Goal: Task Accomplishment & Management: Manage account settings

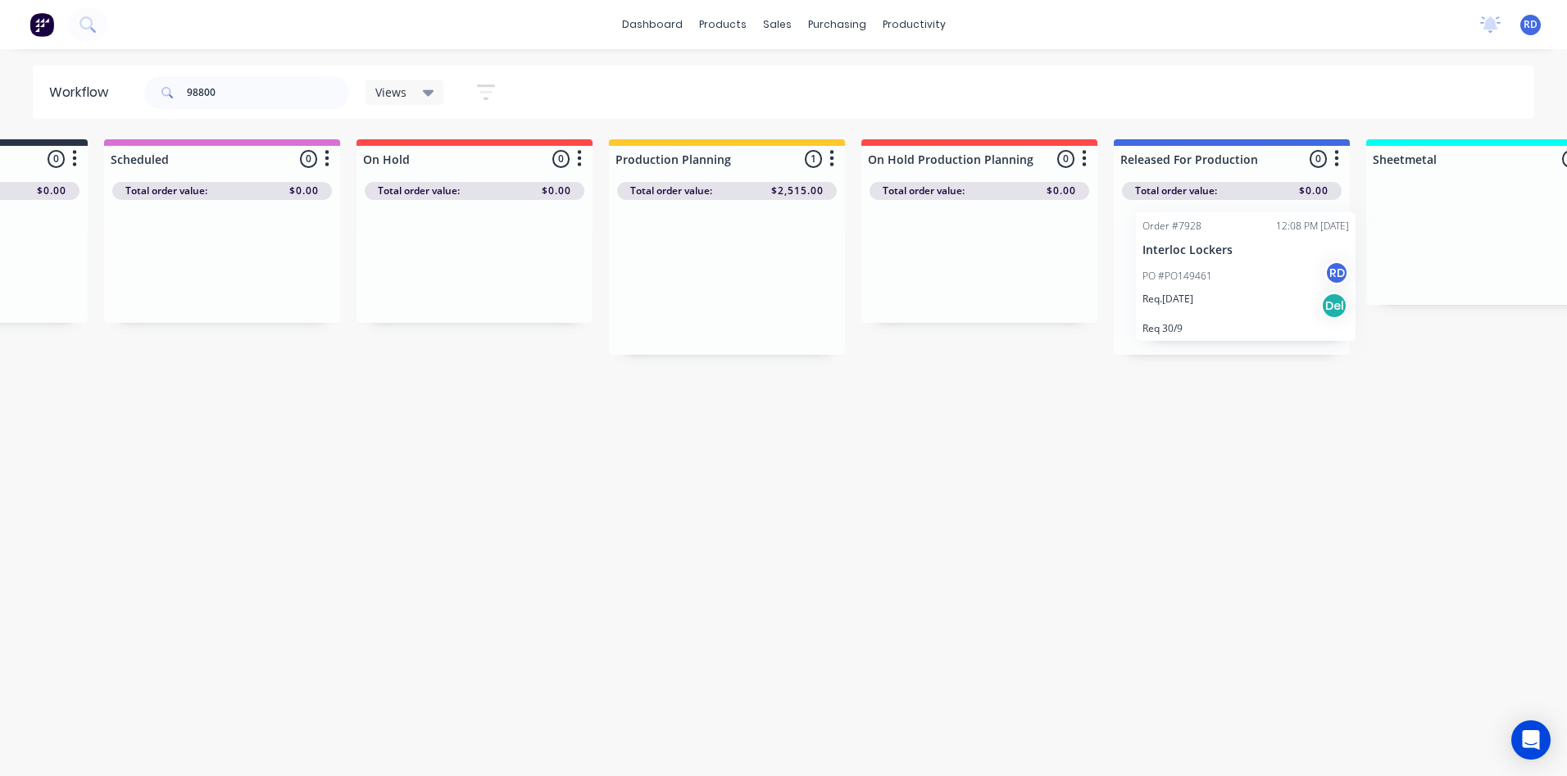
drag, startPoint x: 869, startPoint y: 288, endPoint x: 1301, endPoint y: 234, distance: 434.4
click at [1302, 233] on div "Submitted 0 Sort By Created date Required date Order number Customer name Most …" at bounding box center [1408, 247] width 3208 height 216
click at [1276, 434] on div "Workflow 98800 Views Save new view None (Default) edit Delivery edit Production…" at bounding box center [595, 405] width 1567 height 678
drag, startPoint x: 232, startPoint y: 91, endPoint x: 246, endPoint y: 89, distance: 14.0
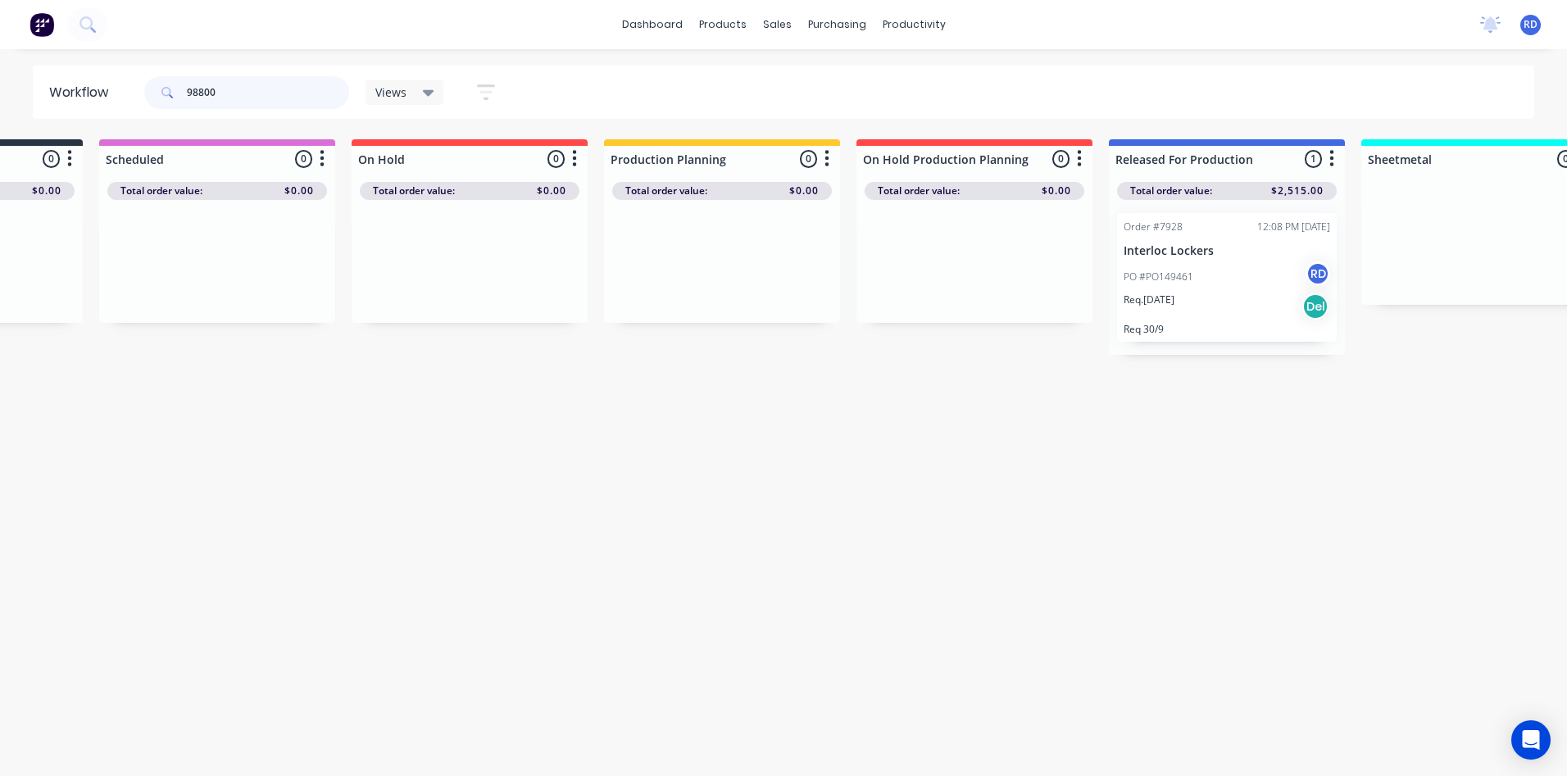
click at [246, 91] on input "98800" at bounding box center [268, 92] width 162 height 33
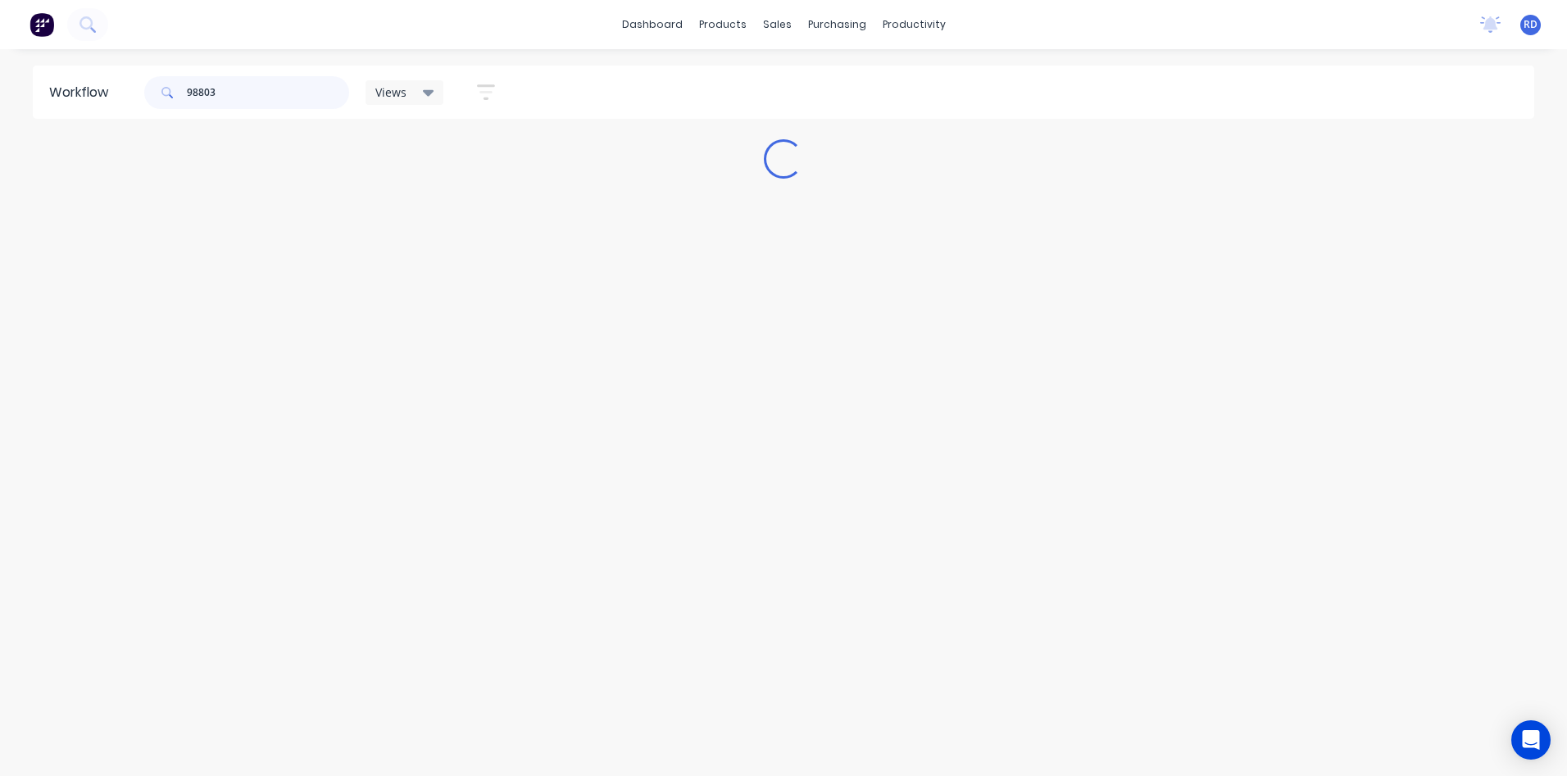
scroll to position [0, 0]
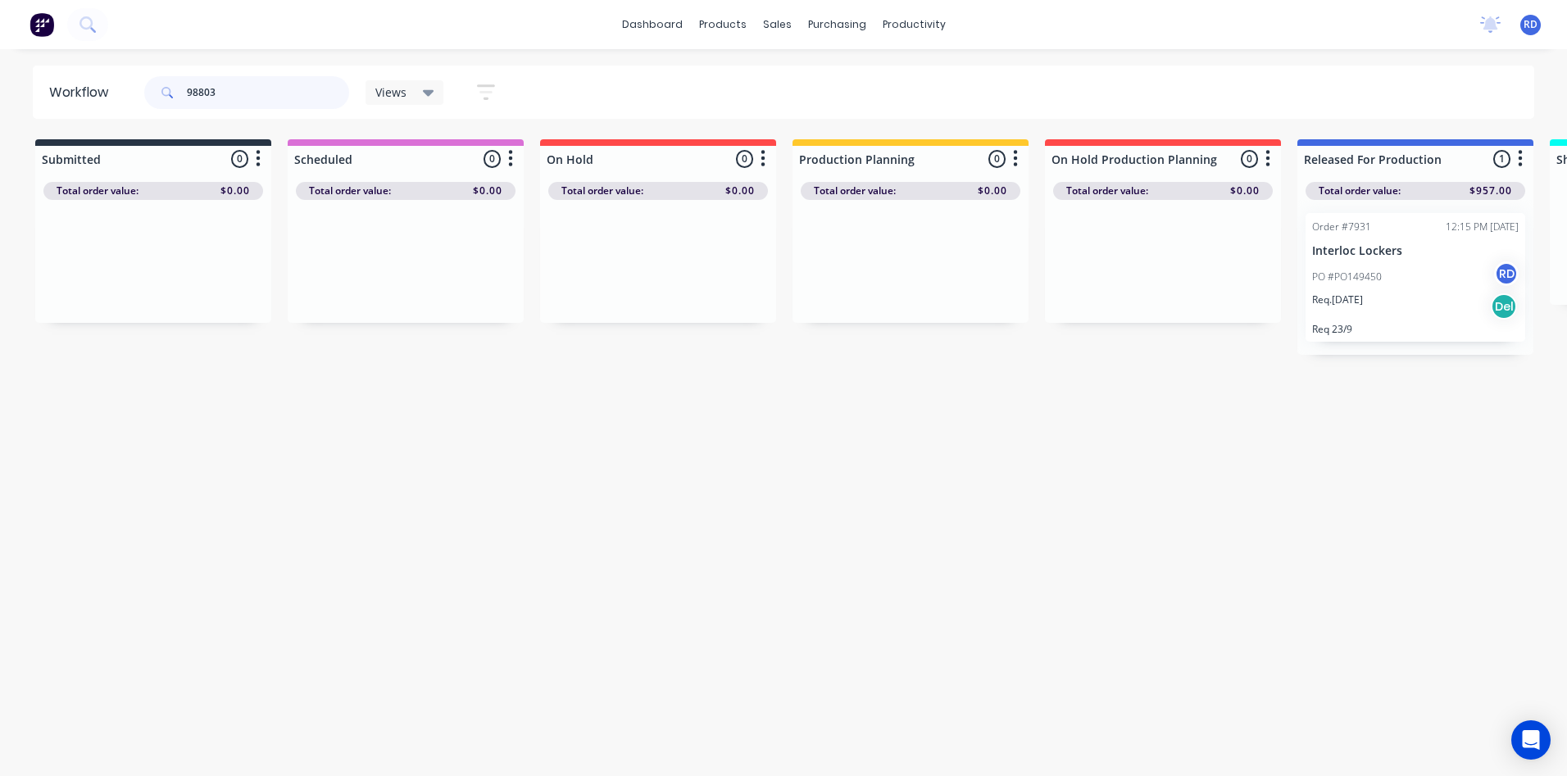
drag, startPoint x: 209, startPoint y: 90, endPoint x: 244, endPoint y: 87, distance: 35.4
click at [244, 87] on input "98803" at bounding box center [268, 92] width 162 height 33
drag, startPoint x: 205, startPoint y: 93, endPoint x: 274, endPoint y: 93, distance: 68.8
click at [274, 93] on input "98800" at bounding box center [268, 92] width 162 height 33
drag, startPoint x: 132, startPoint y: 251, endPoint x: 882, endPoint y: 240, distance: 749.9
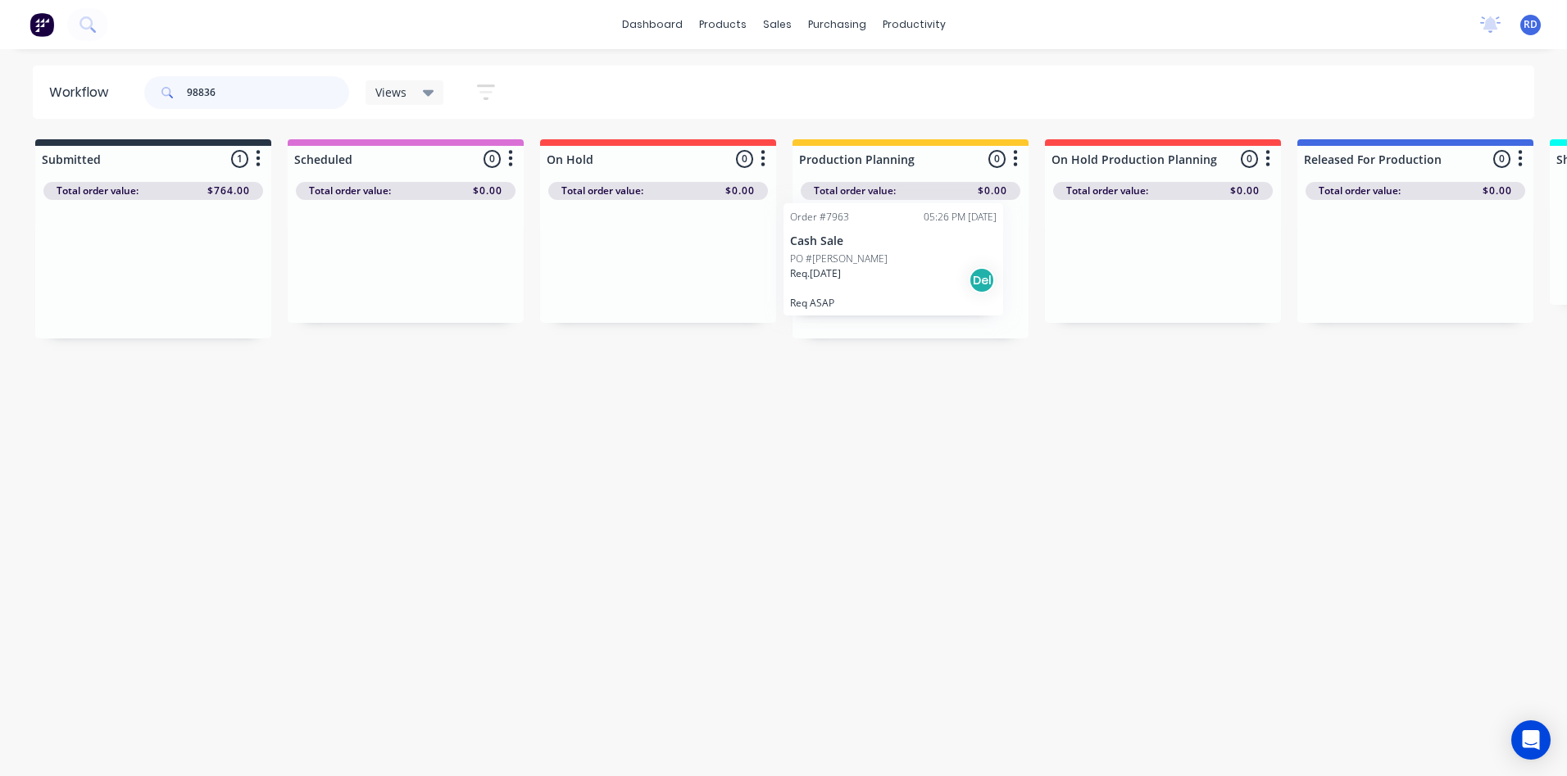
click at [882, 240] on div "Submitted 1 Sort By Created date Required date Order number Customer name Most …" at bounding box center [1592, 238] width 3208 height 199
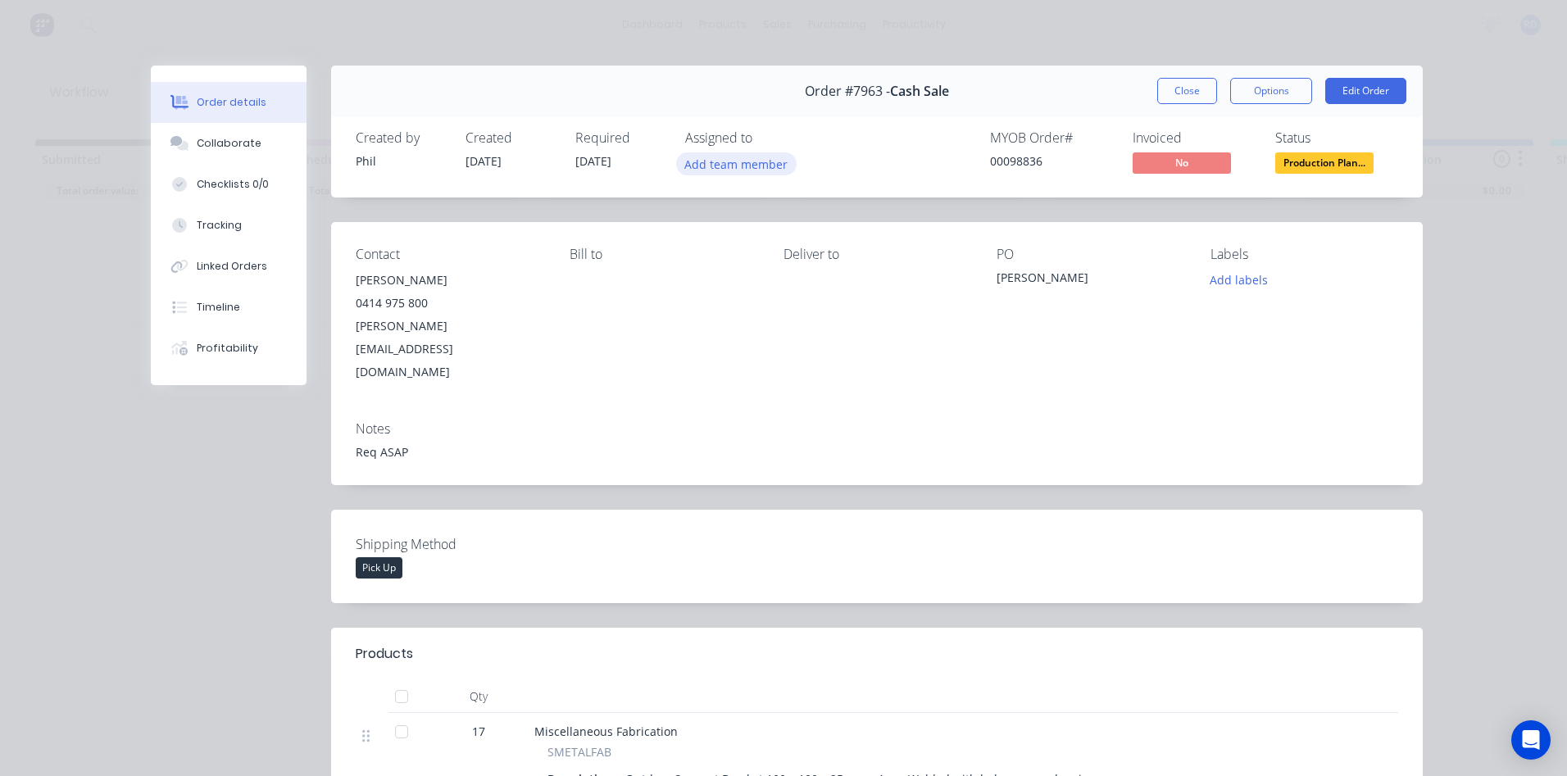
click at [717, 167] on button "Add team member" at bounding box center [736, 163] width 120 height 22
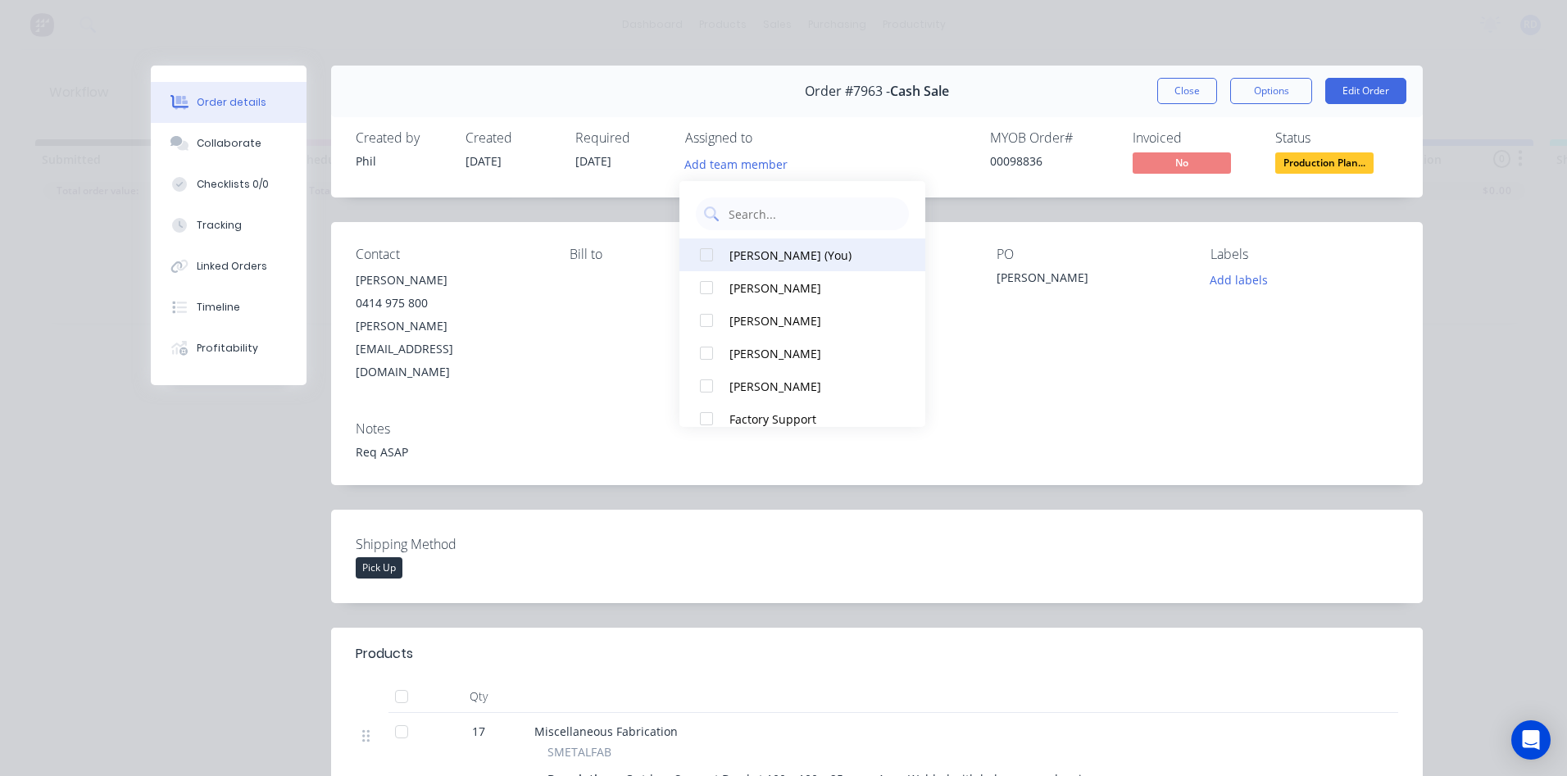
click at [747, 261] on div "[PERSON_NAME] (You)" at bounding box center [811, 255] width 164 height 17
click at [995, 443] on div "Req ASAP" at bounding box center [877, 451] width 1042 height 17
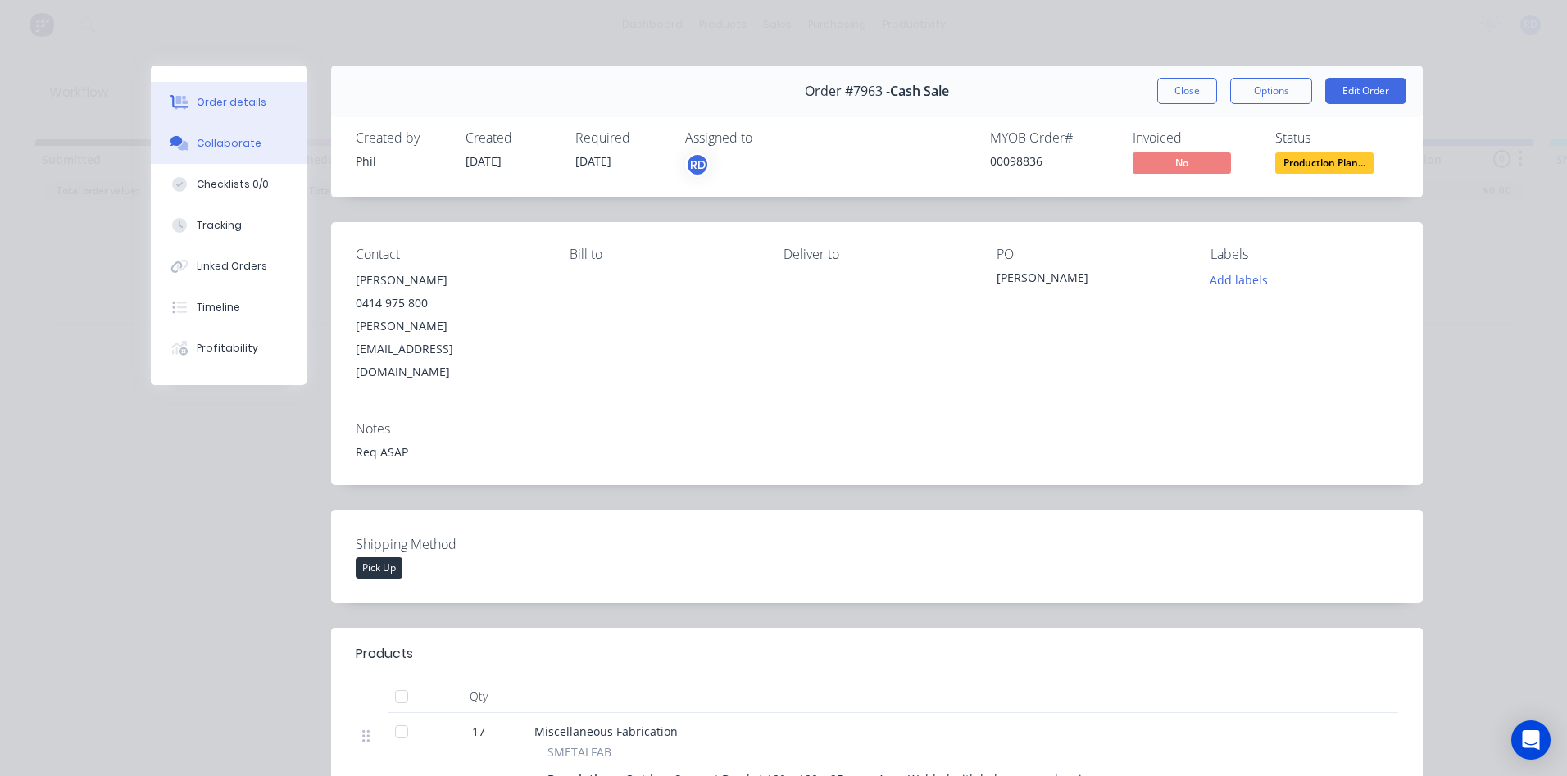
click at [232, 143] on div "Collaborate" at bounding box center [229, 143] width 65 height 15
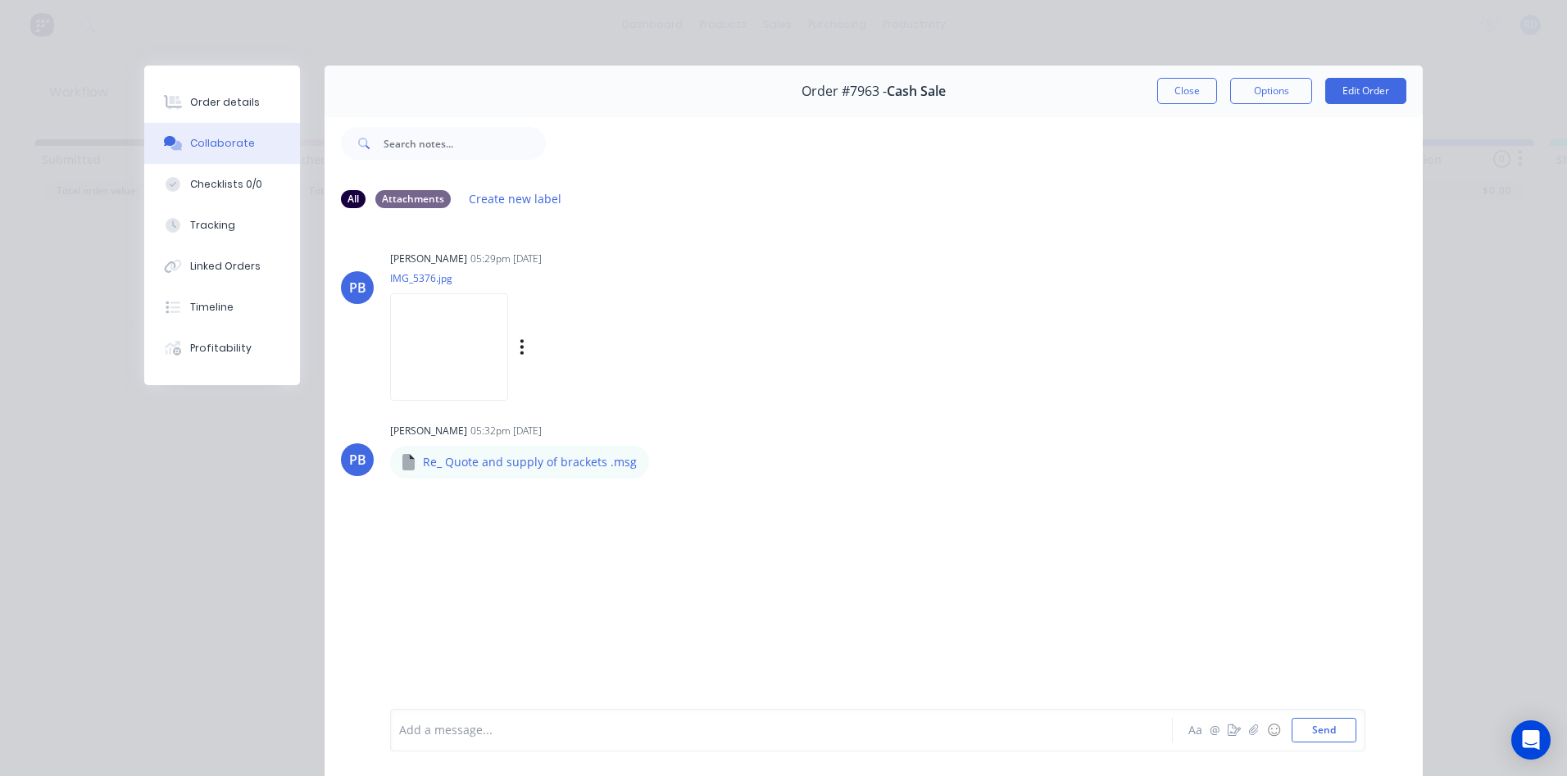
click at [448, 336] on img at bounding box center [449, 346] width 118 height 107
click at [656, 460] on div "Labels Download" at bounding box center [748, 462] width 184 height 24
click at [656, 461] on div "Labels Download" at bounding box center [748, 462] width 184 height 24
click at [660, 465] on button "button" at bounding box center [663, 462] width 7 height 24
click at [708, 502] on button "Download" at bounding box center [771, 505] width 184 height 37
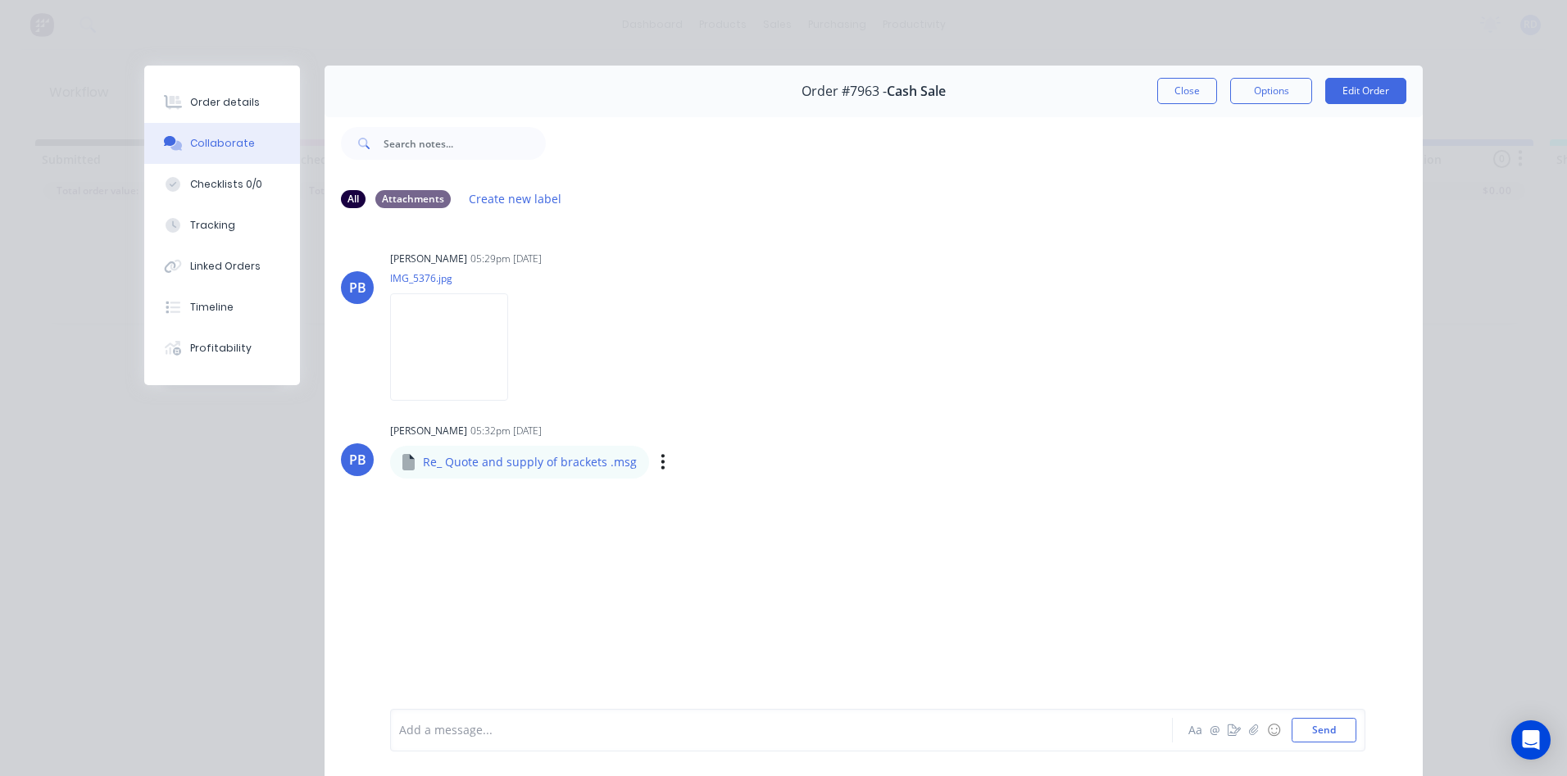
click at [1037, 48] on div "Order details Collaborate Checklists 0/0 Tracking Linked Orders Timeline Profit…" at bounding box center [783, 388] width 1567 height 776
click at [1196, 92] on button "Close" at bounding box center [1187, 91] width 60 height 26
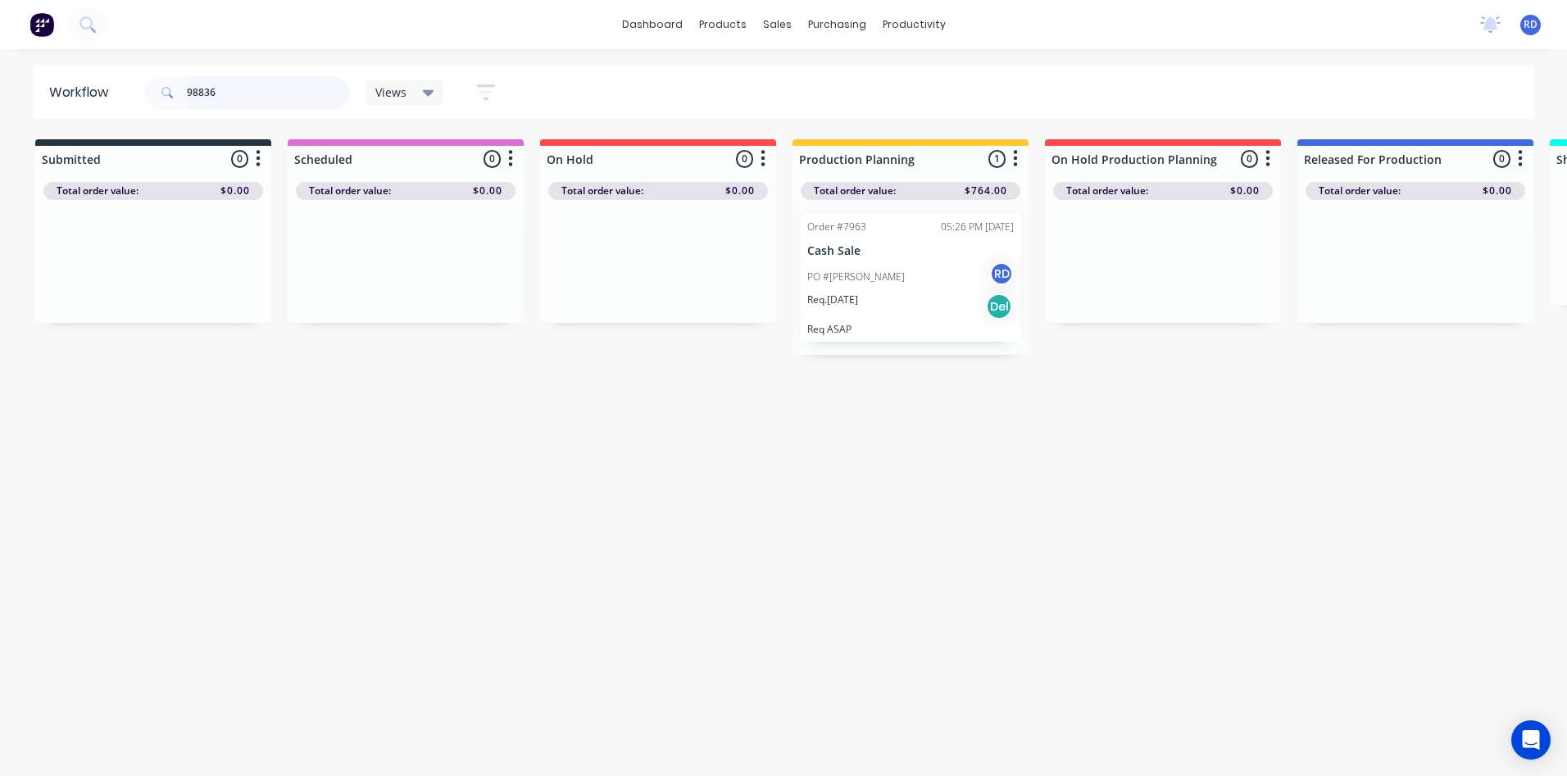
drag, startPoint x: 238, startPoint y: 84, endPoint x: 77, endPoint y: 93, distance: 160.8
click at [87, 92] on header "Workflow 98836 Views Save new view None (Default) edit Delivery edit Production…" at bounding box center [784, 92] width 1502 height 53
drag, startPoint x: 195, startPoint y: 85, endPoint x: 273, endPoint y: 84, distance: 77.9
click at [271, 87] on input "98817" at bounding box center [268, 92] width 162 height 33
click at [860, 268] on div "PO #PUR.25.10022 RD" at bounding box center [910, 276] width 207 height 31
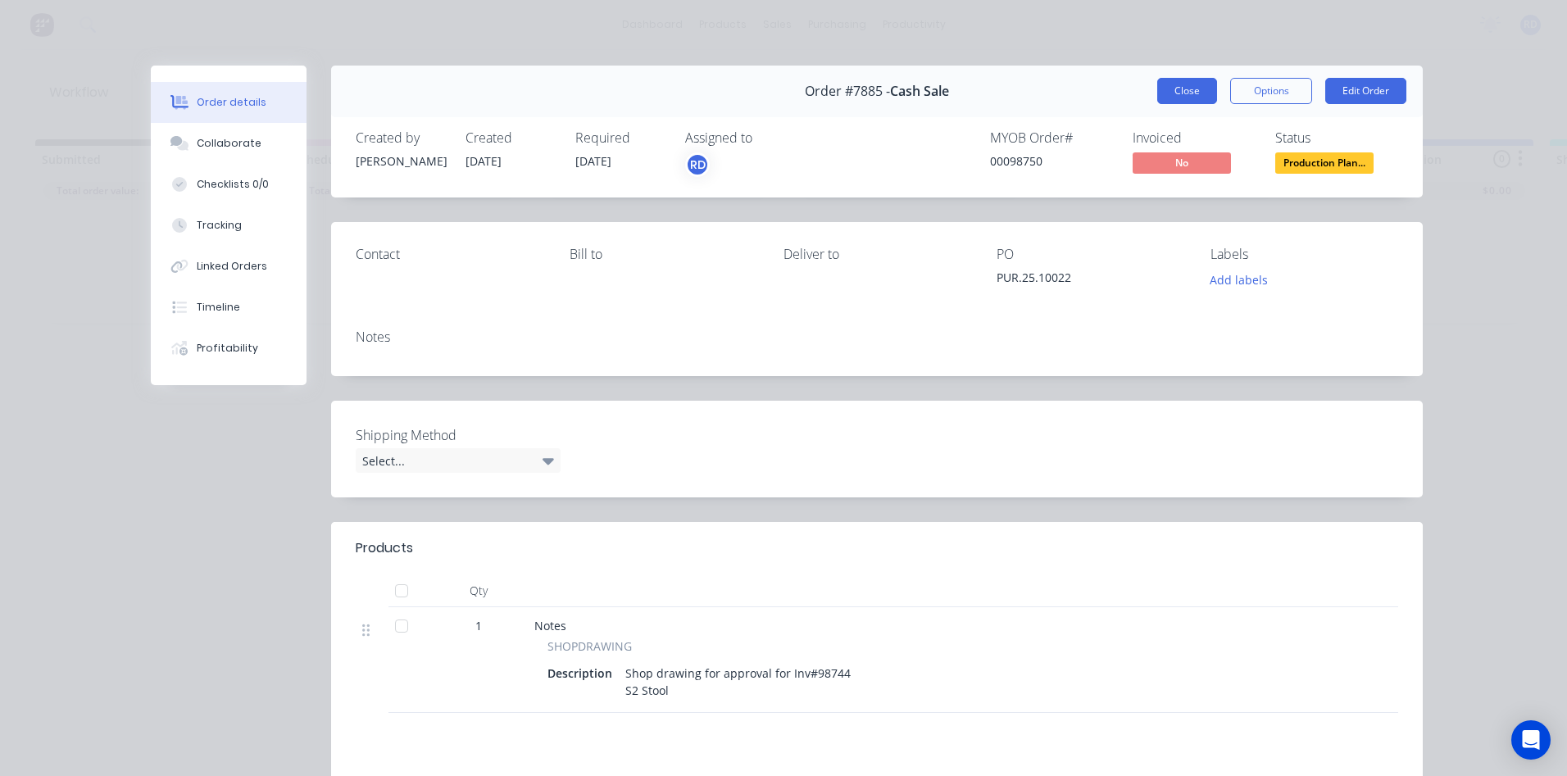
click at [1173, 93] on button "Close" at bounding box center [1187, 91] width 60 height 26
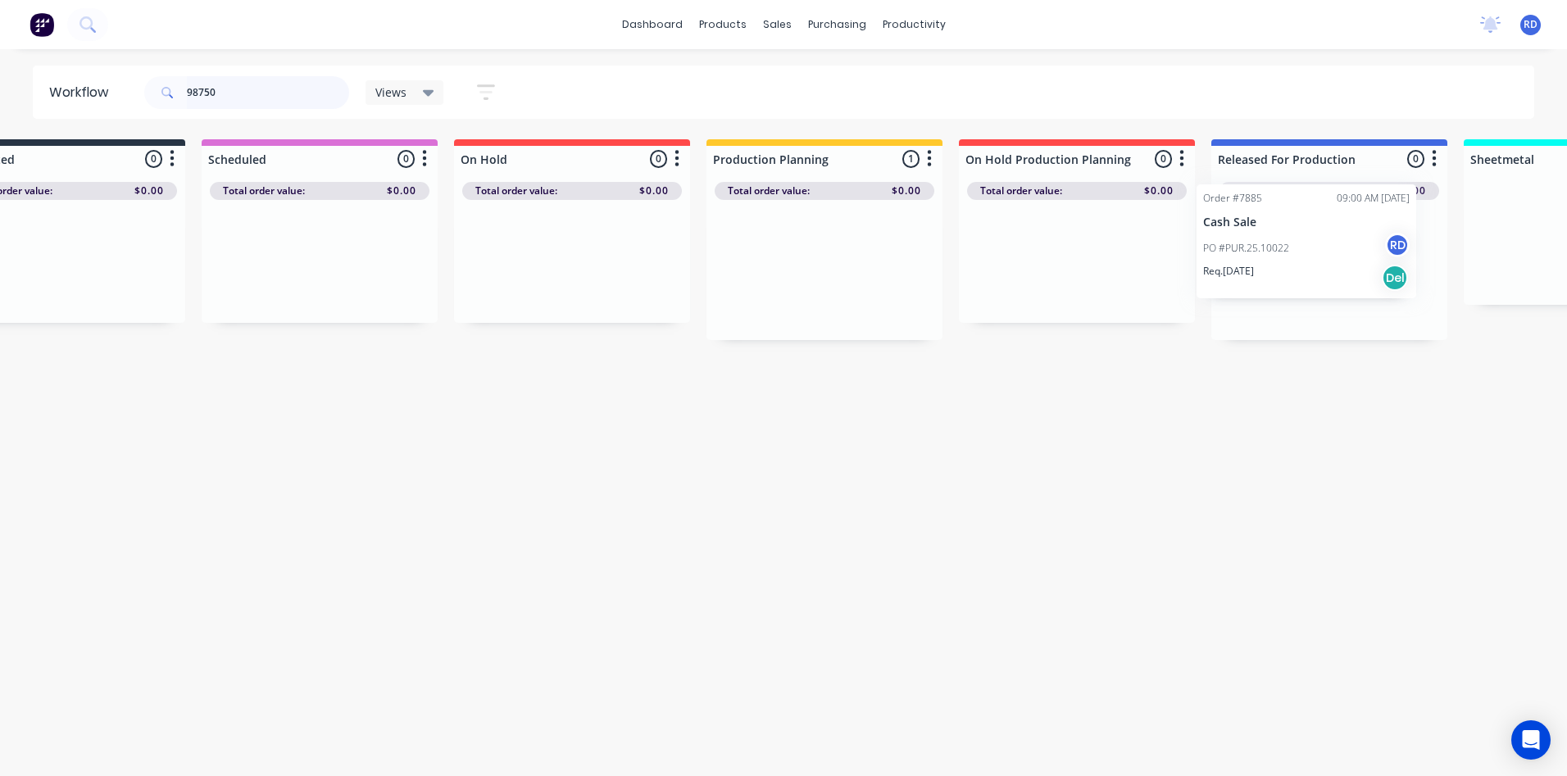
scroll to position [0, 115]
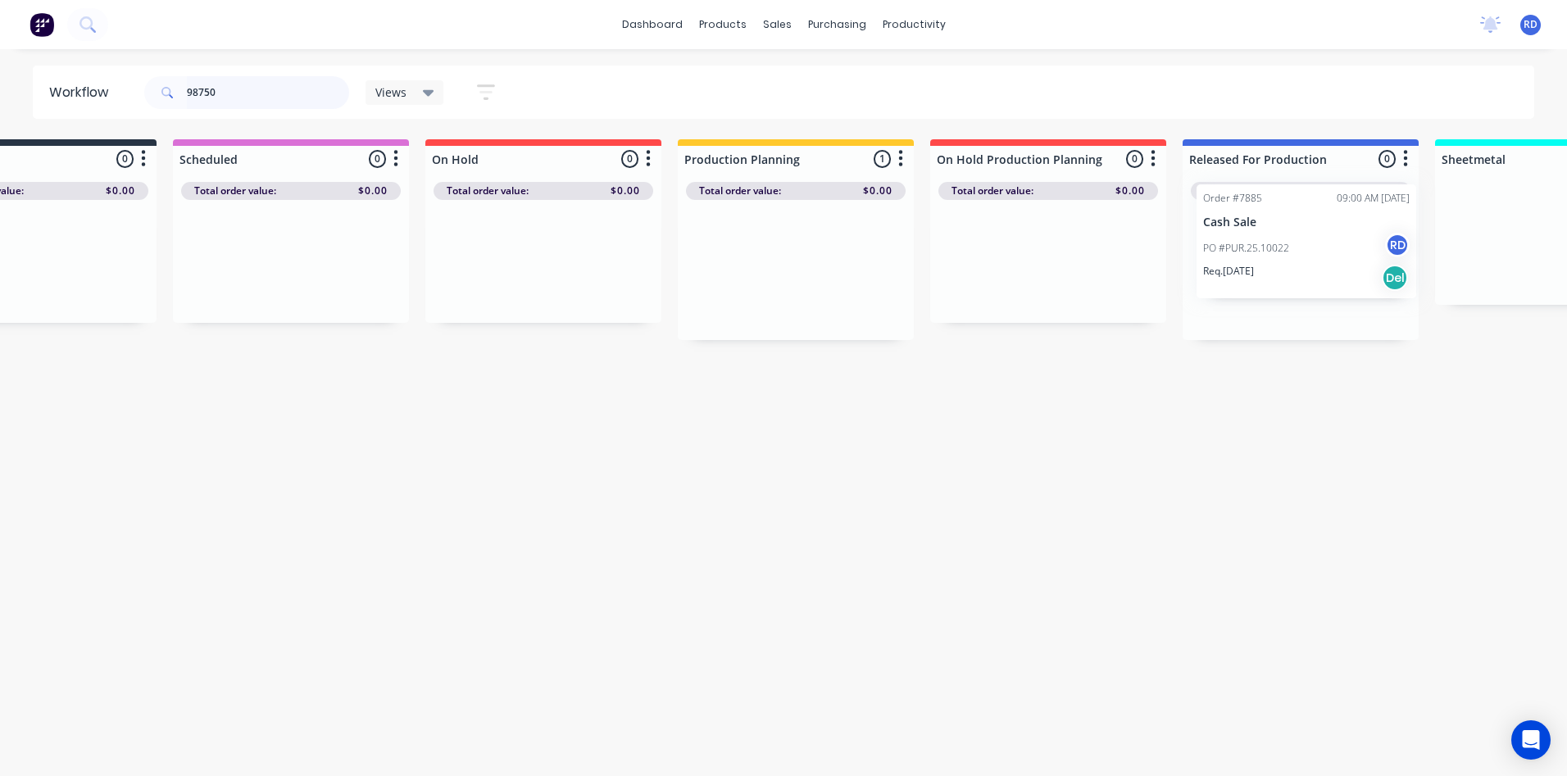
drag, startPoint x: 888, startPoint y: 258, endPoint x: 1288, endPoint y: 234, distance: 400.6
click at [1290, 229] on div "Submitted 0 Sort By Created date Required date Order number Customer name Most …" at bounding box center [1477, 239] width 3208 height 201
click at [1091, 447] on div "Workflow 98750 Views Save new view None (Default) edit Delivery edit Production…" at bounding box center [668, 405] width 1567 height 678
drag, startPoint x: 270, startPoint y: 93, endPoint x: 103, endPoint y: 107, distance: 166.9
click at [107, 106] on header "Workflow 98750 Views Save new view None (Default) edit Delivery edit Production…" at bounding box center [784, 92] width 1502 height 53
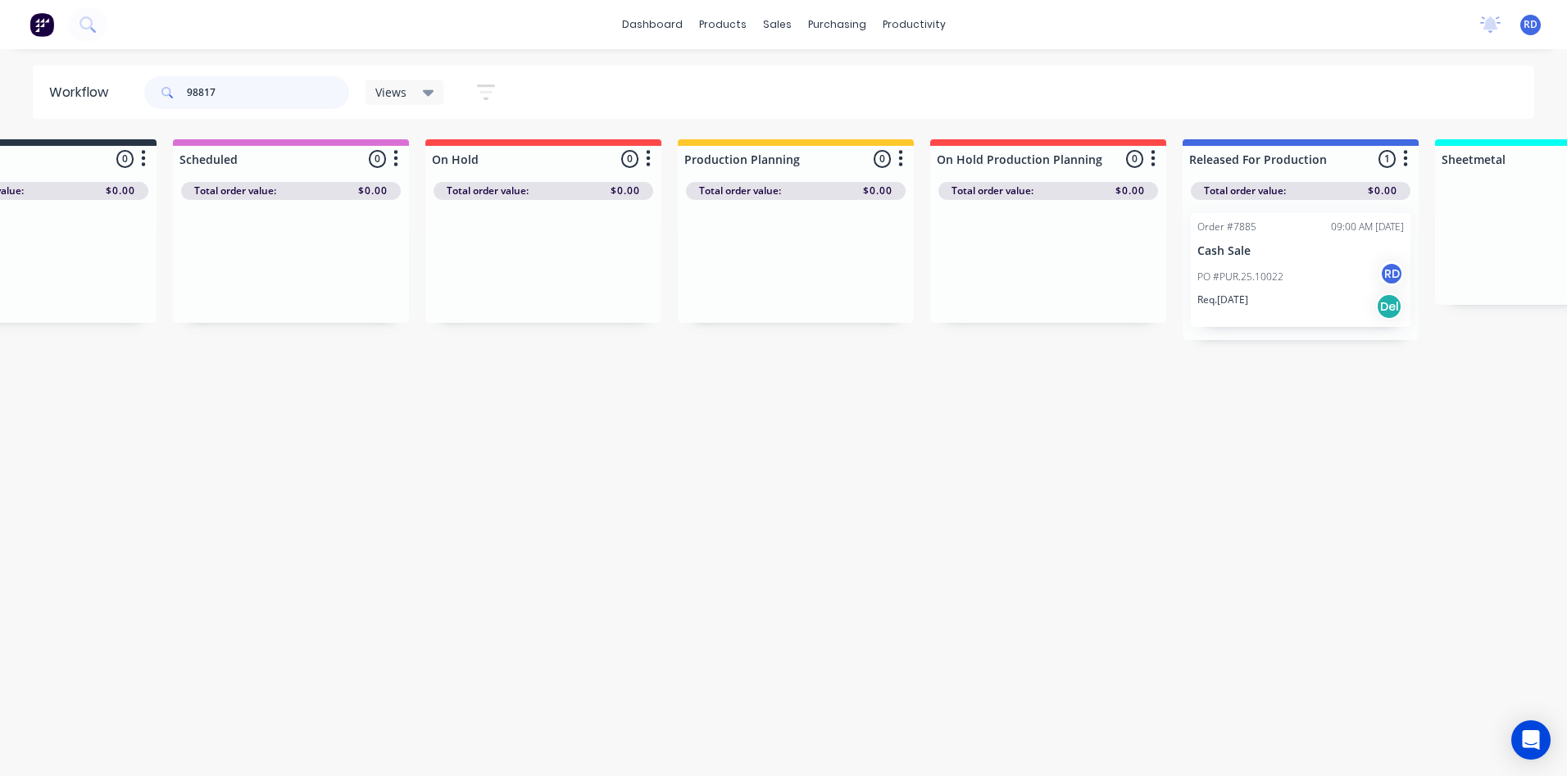
scroll to position [0, 0]
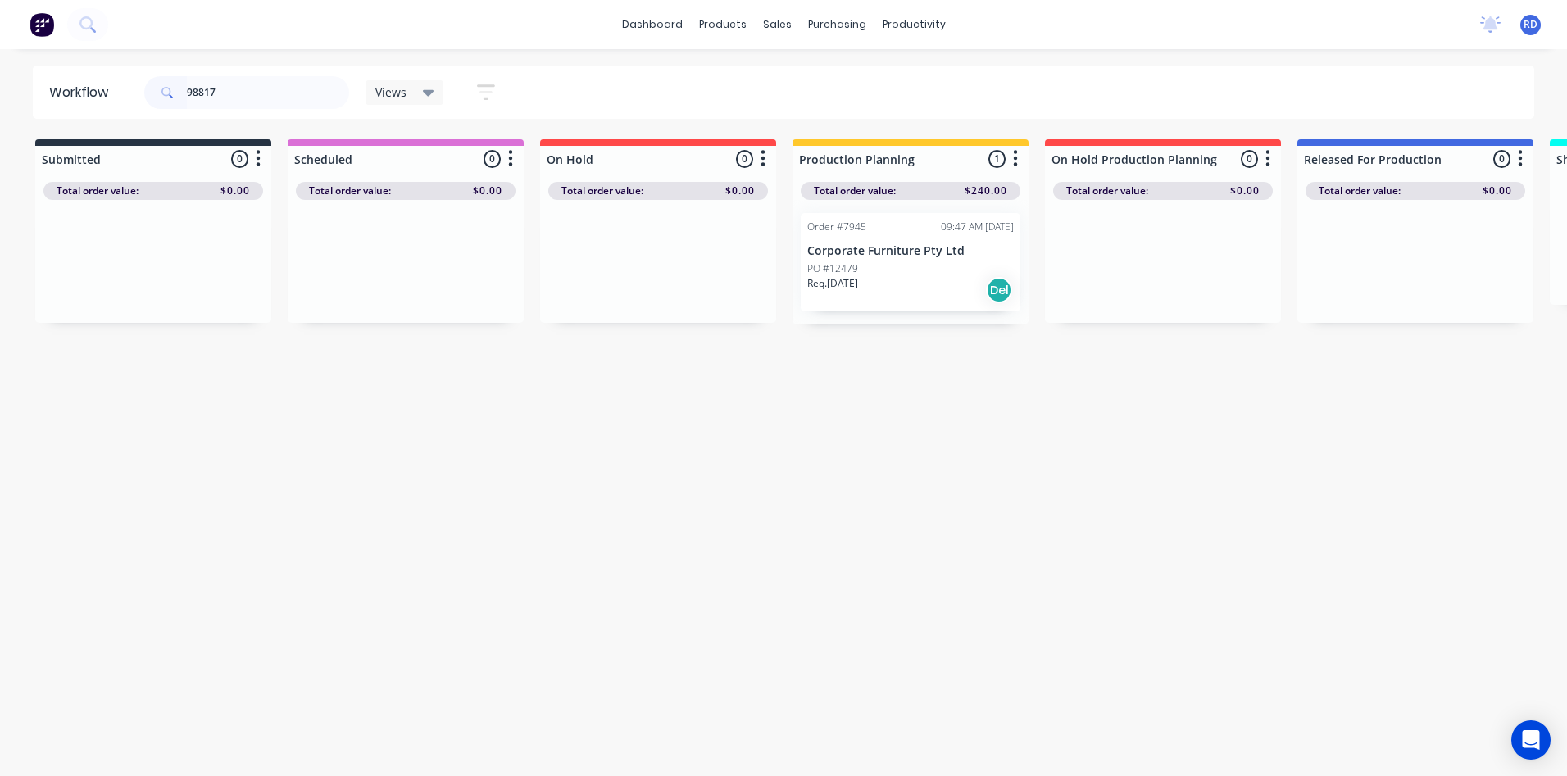
click at [883, 262] on div "PO #12479" at bounding box center [910, 268] width 207 height 15
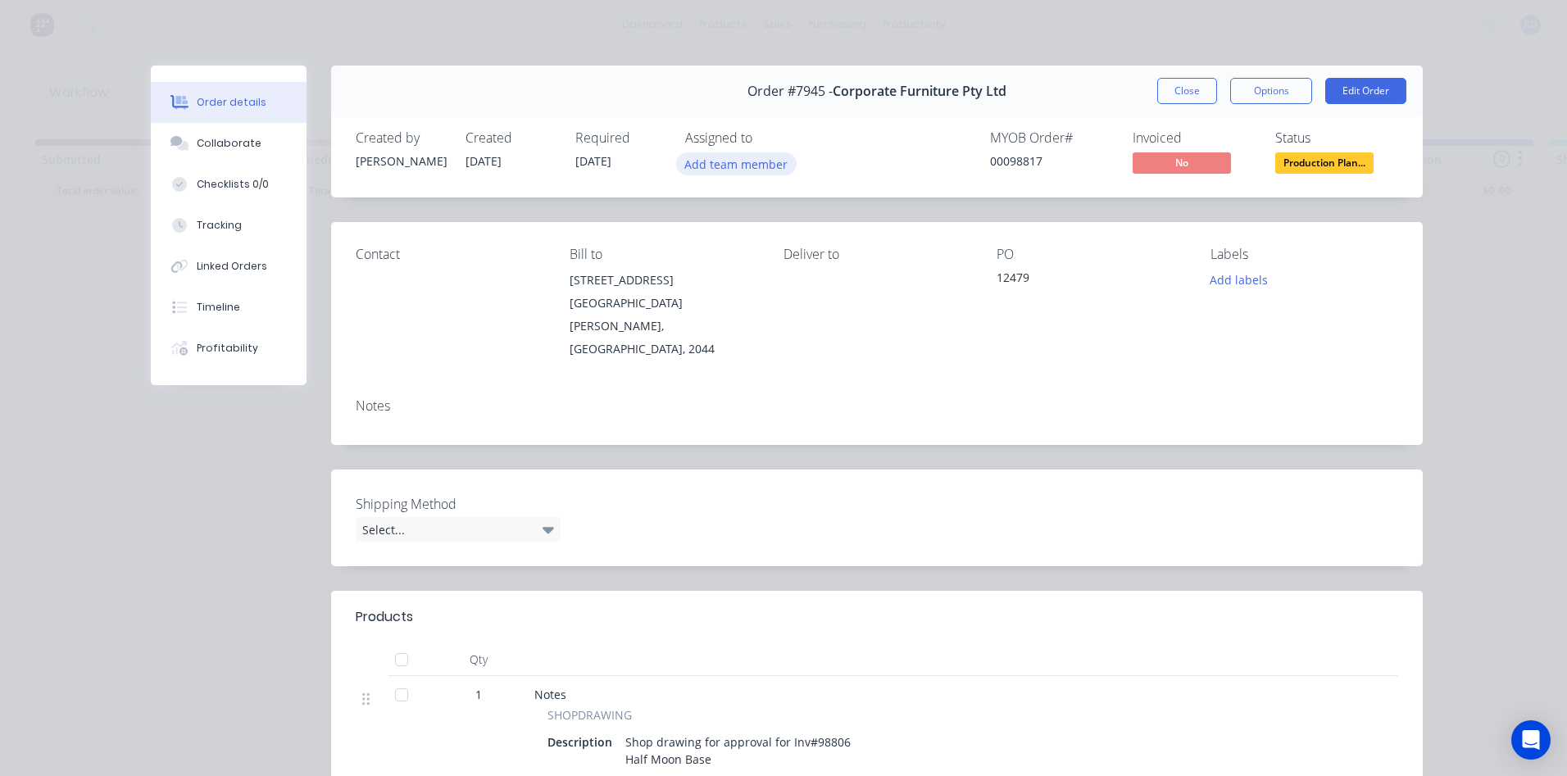
click at [740, 162] on button "Add team member" at bounding box center [736, 163] width 120 height 22
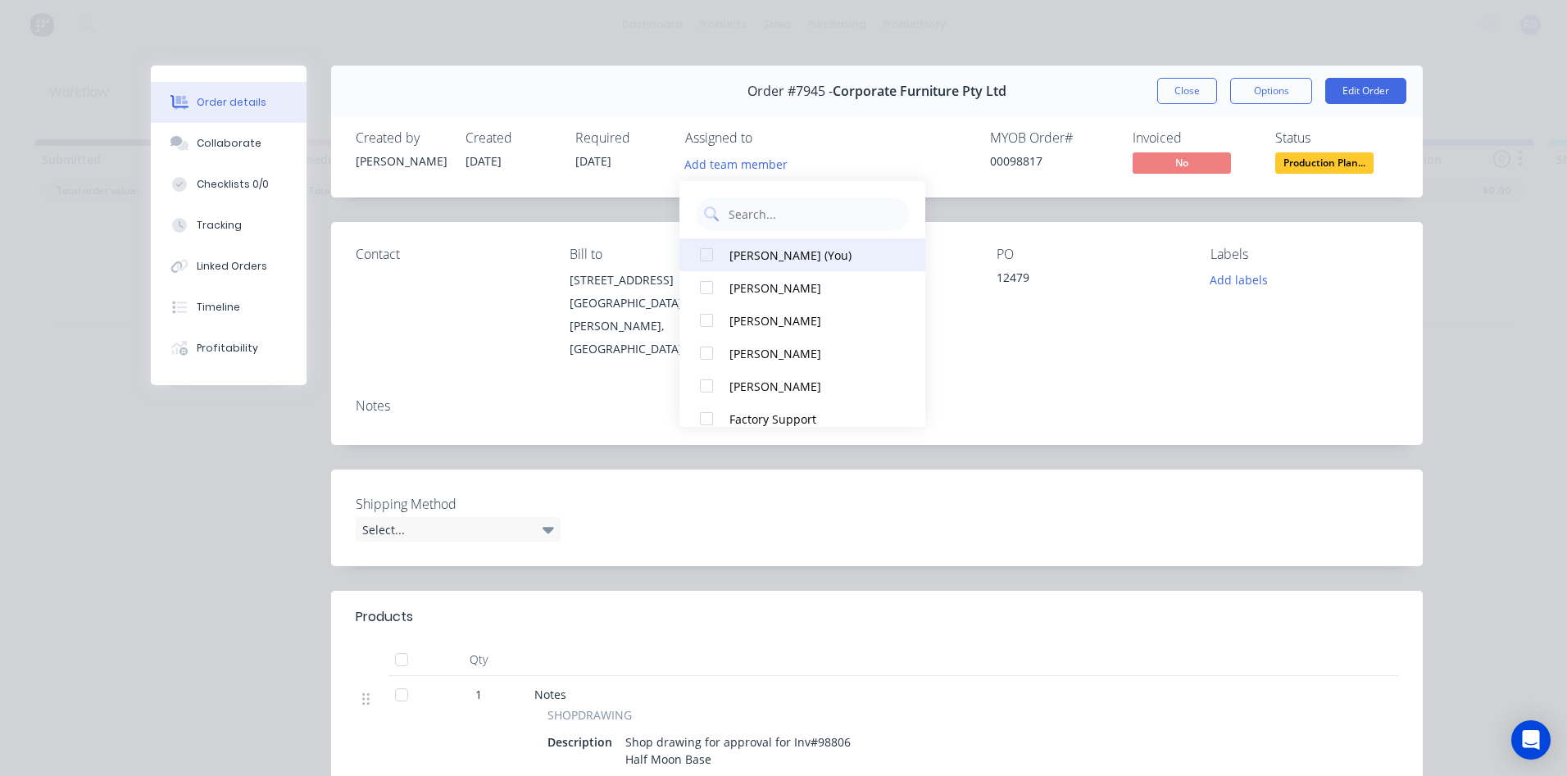
click at [747, 261] on div "[PERSON_NAME] (You)" at bounding box center [811, 255] width 164 height 17
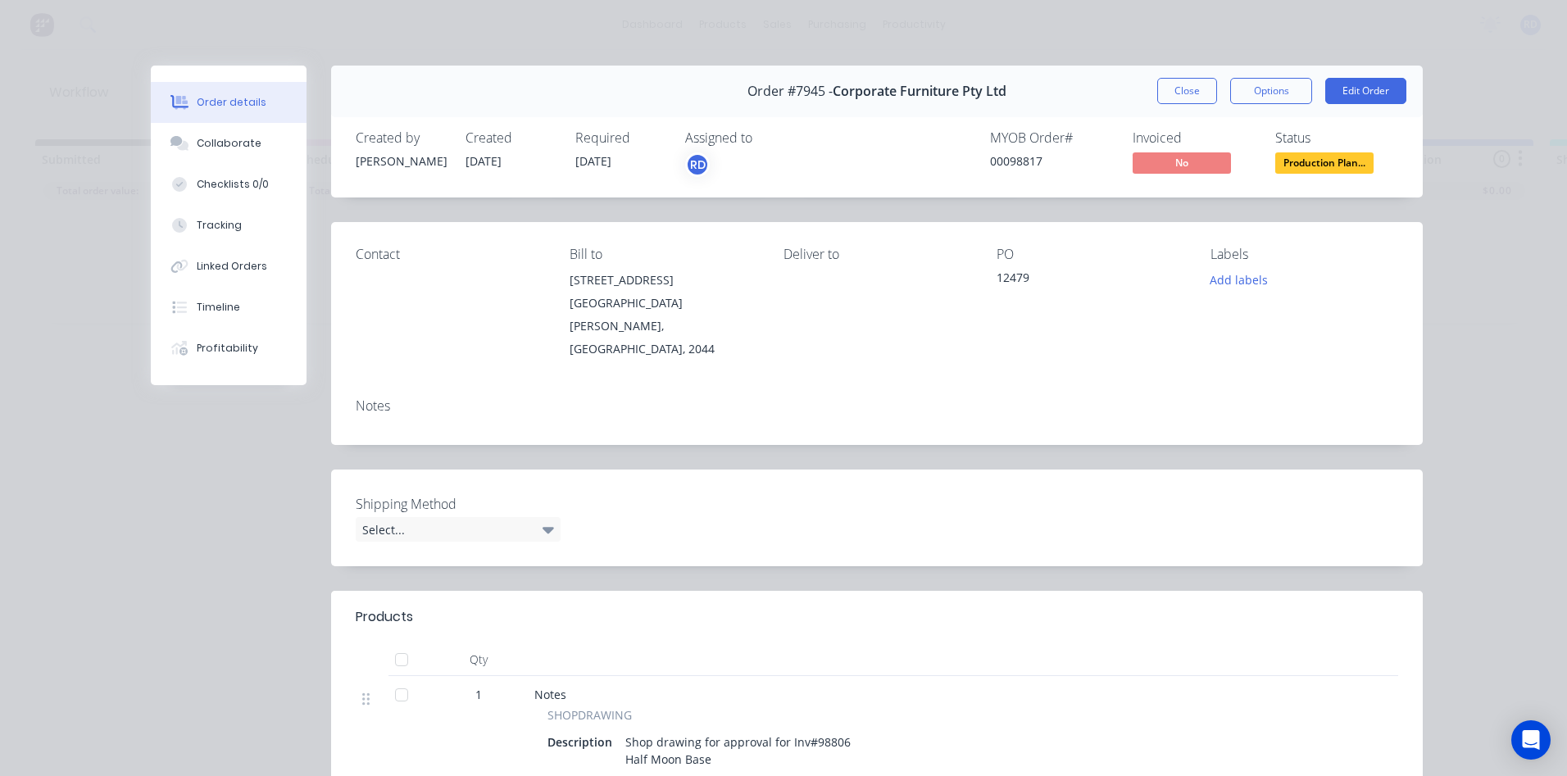
click at [1059, 470] on div "Shipping Method Select..." at bounding box center [877, 518] width 1092 height 97
click at [220, 152] on button "Collaborate" at bounding box center [229, 143] width 156 height 41
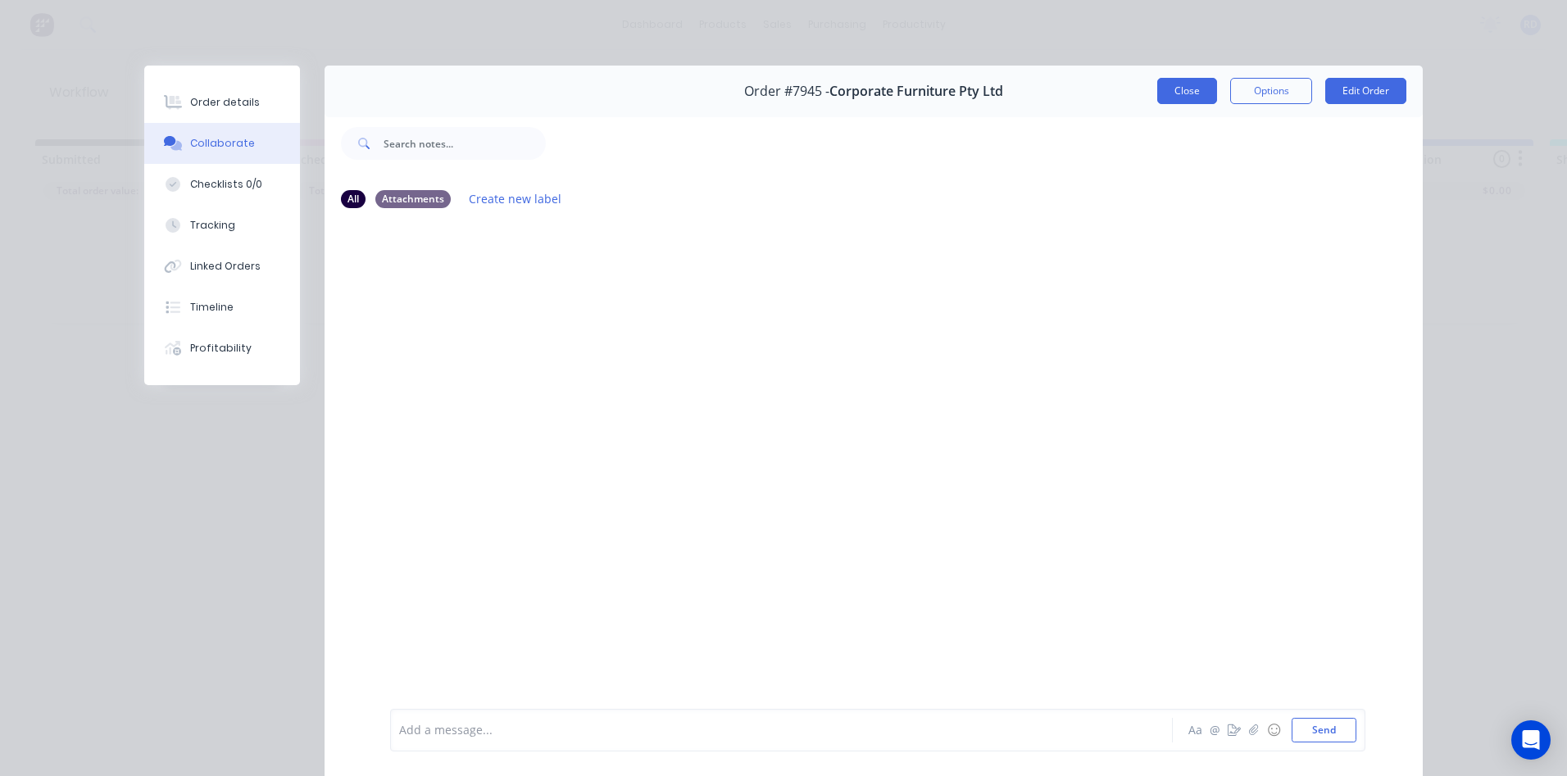
click at [1172, 93] on button "Close" at bounding box center [1187, 91] width 60 height 26
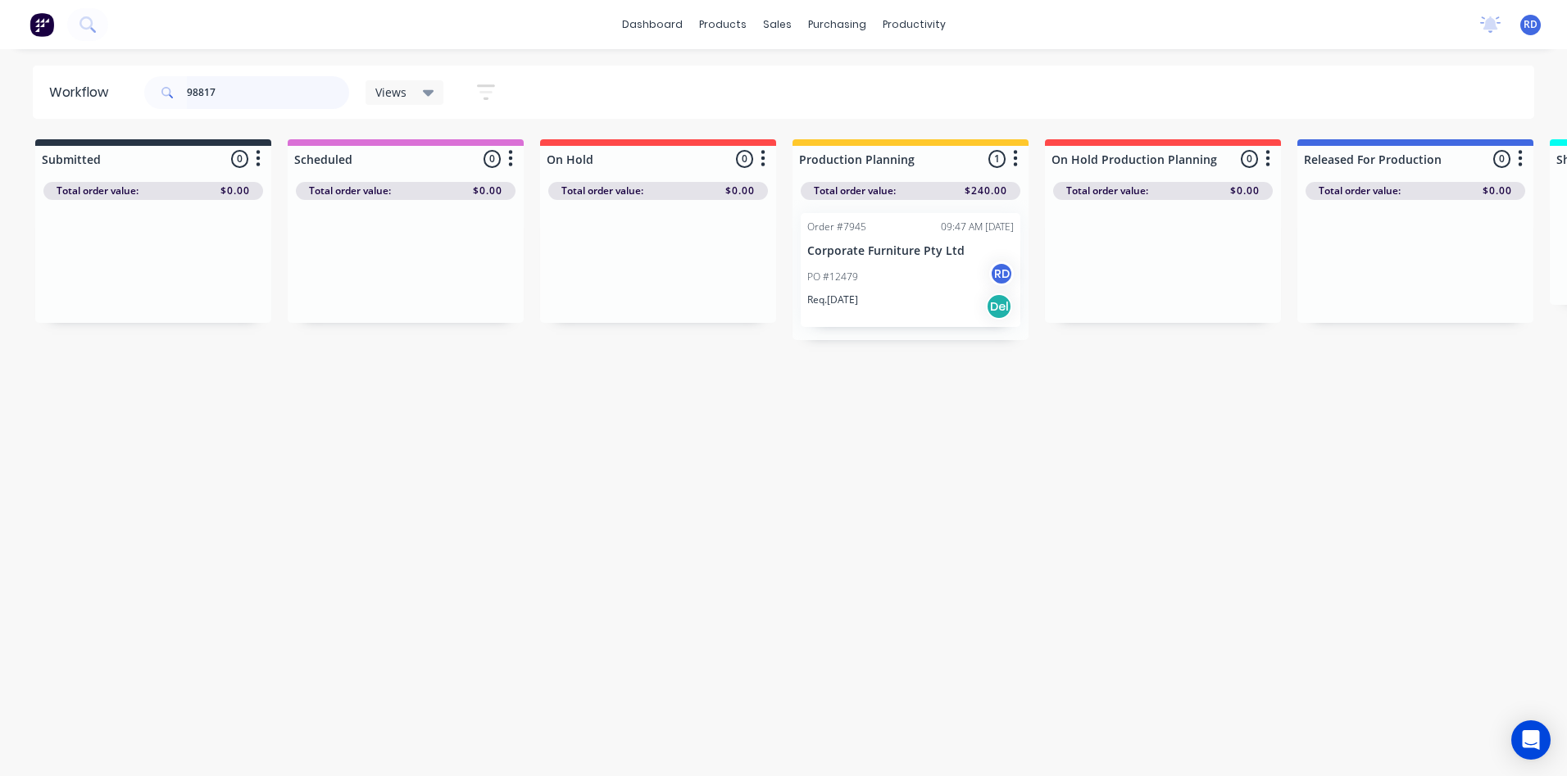
drag, startPoint x: 250, startPoint y: 93, endPoint x: 96, endPoint y: 106, distance: 154.6
click at [96, 105] on header "Workflow 98817 Views Save new view None (Default) edit Delivery edit Production…" at bounding box center [784, 92] width 1502 height 53
drag, startPoint x: 360, startPoint y: 270, endPoint x: 869, endPoint y: 271, distance: 508.9
click at [864, 259] on div "Submitted 0 Sort By Created date Required date Order number Customer name Most …" at bounding box center [1592, 245] width 3208 height 213
click at [875, 284] on div at bounding box center [910, 276] width 236 height 152
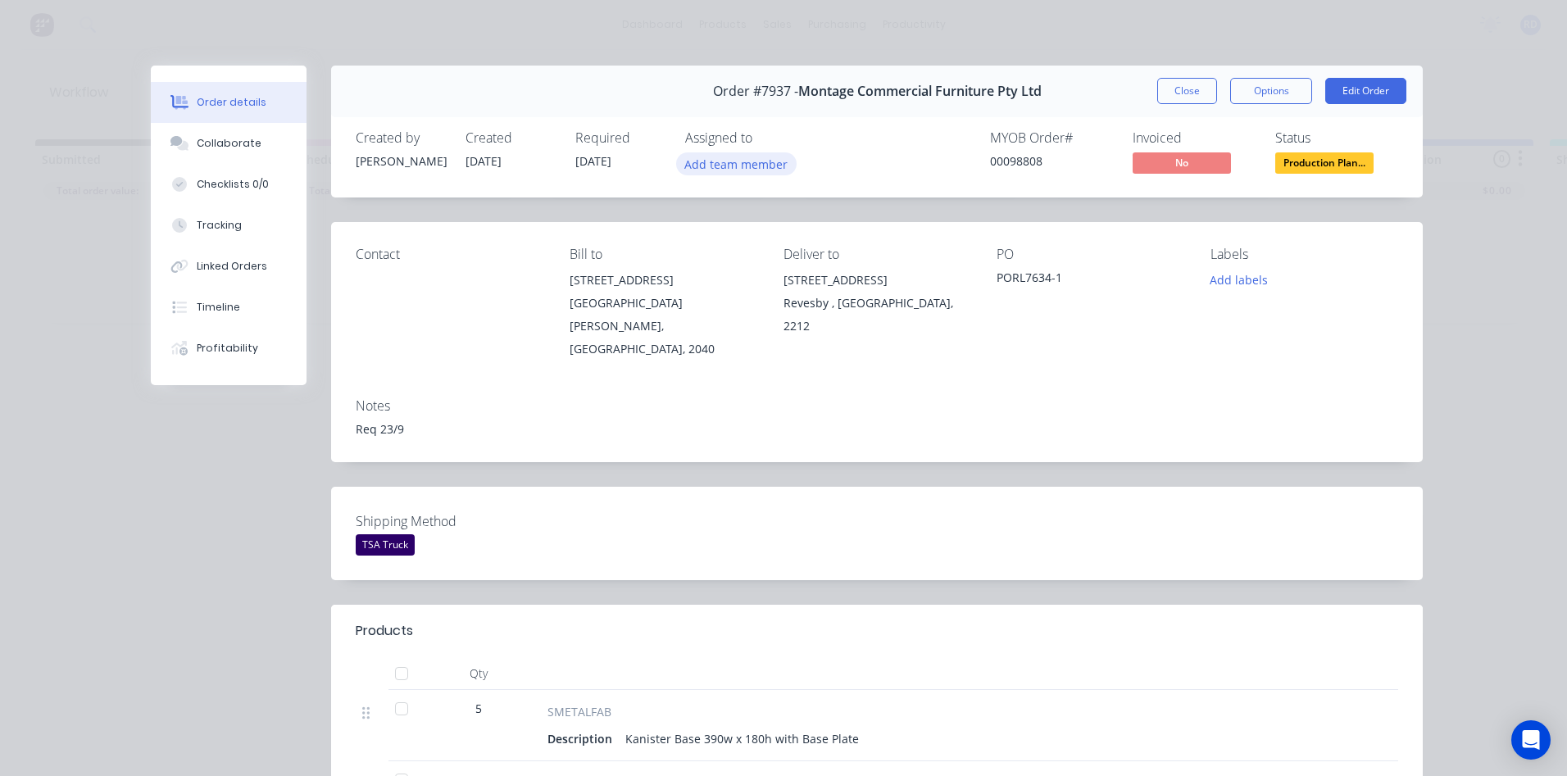
click at [715, 169] on button "Add team member" at bounding box center [736, 163] width 120 height 22
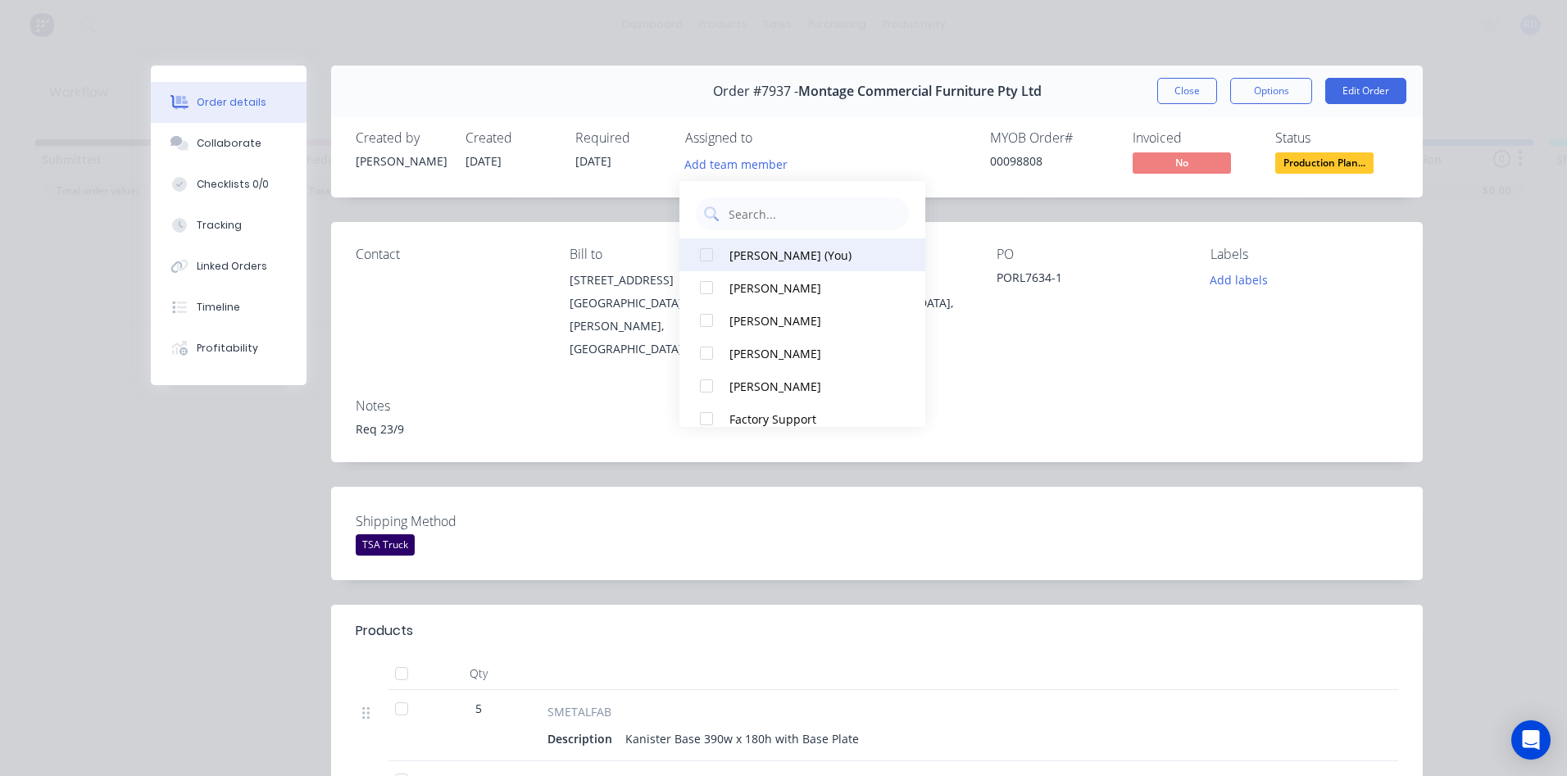
click at [735, 258] on div "[PERSON_NAME] (You)" at bounding box center [811, 255] width 164 height 17
click at [1024, 398] on div "Notes" at bounding box center [877, 406] width 1042 height 16
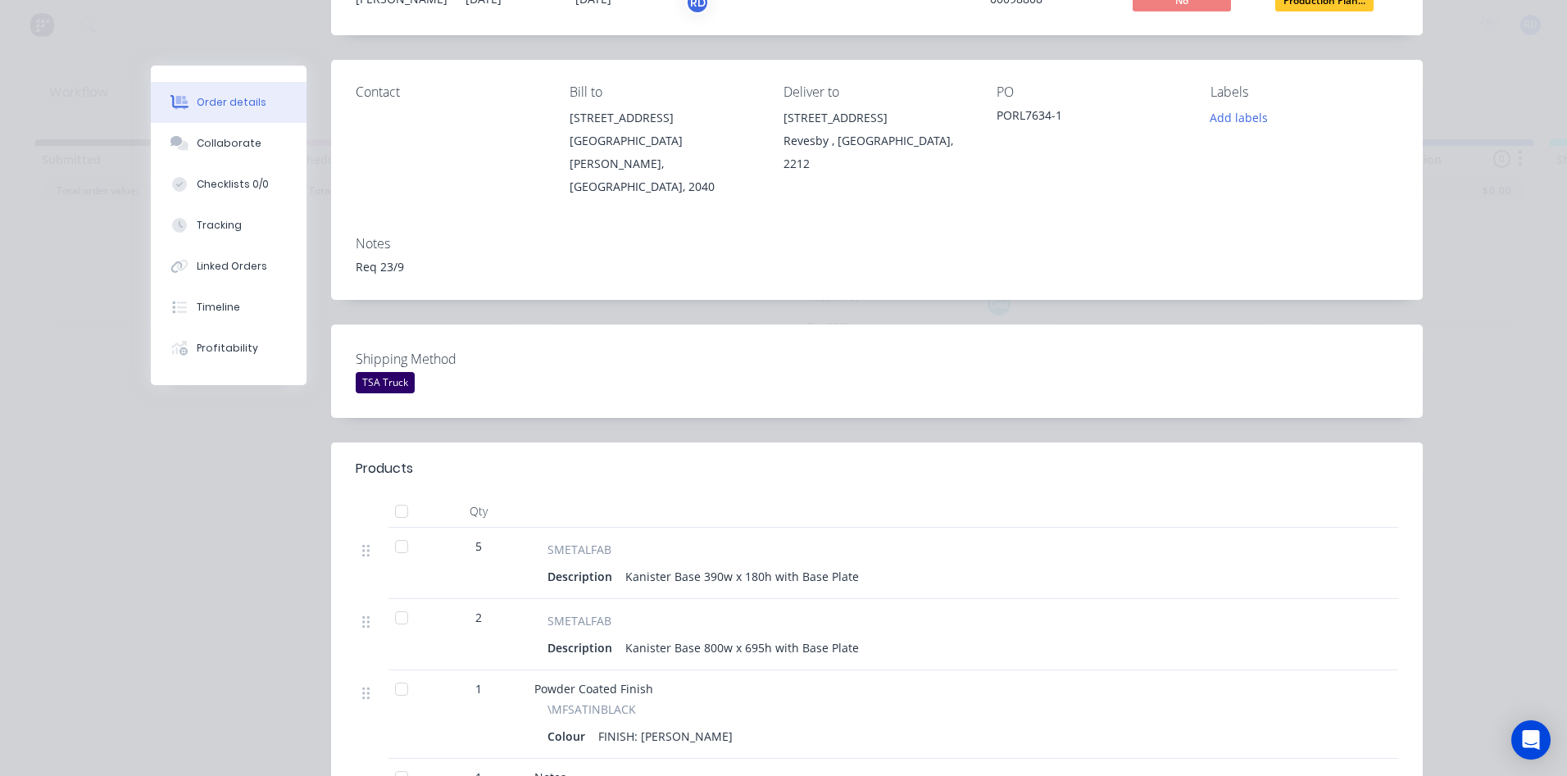
scroll to position [164, 0]
click at [255, 144] on button "Collaborate" at bounding box center [229, 143] width 156 height 41
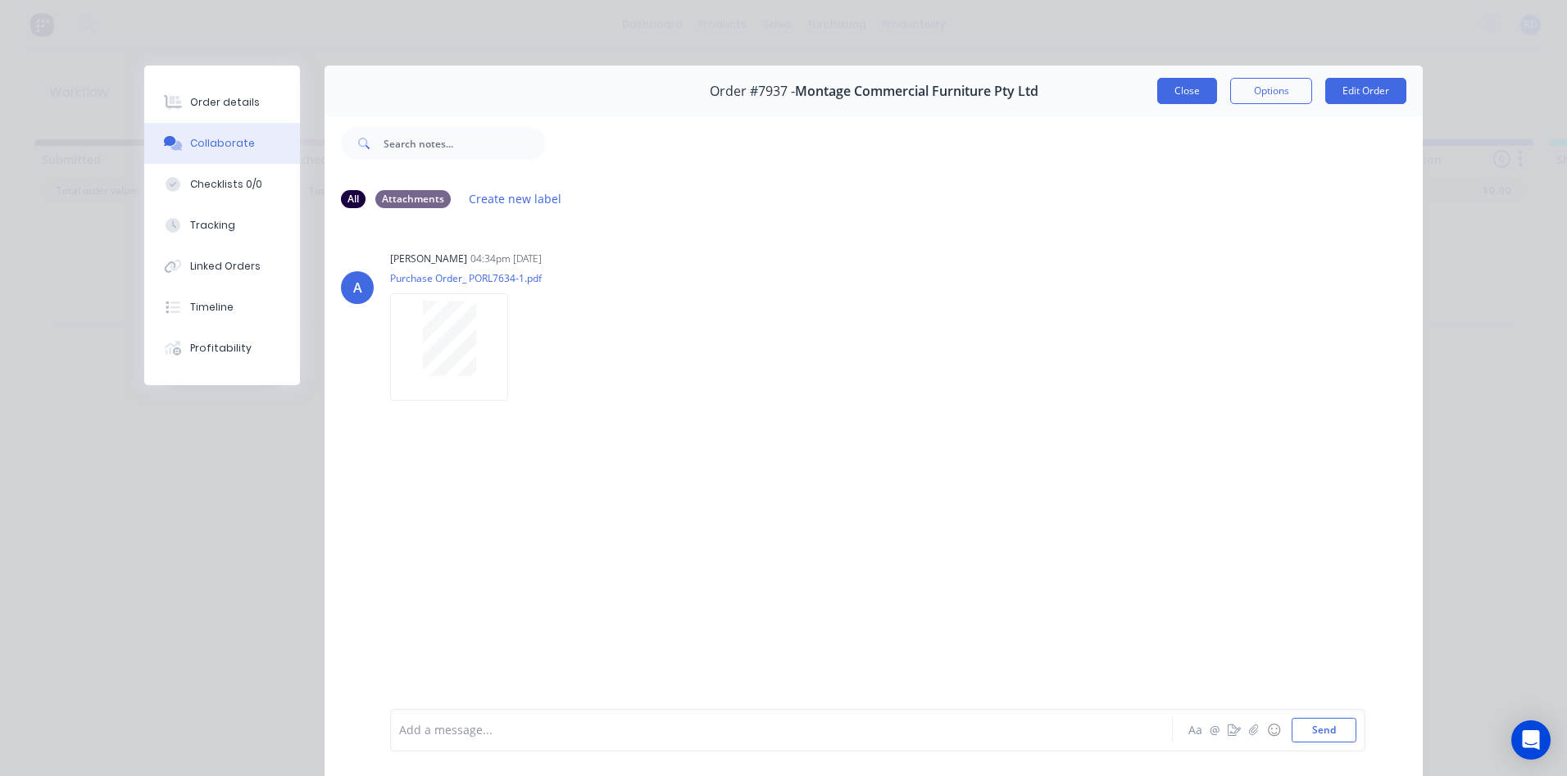
click at [1186, 89] on button "Close" at bounding box center [1187, 91] width 60 height 26
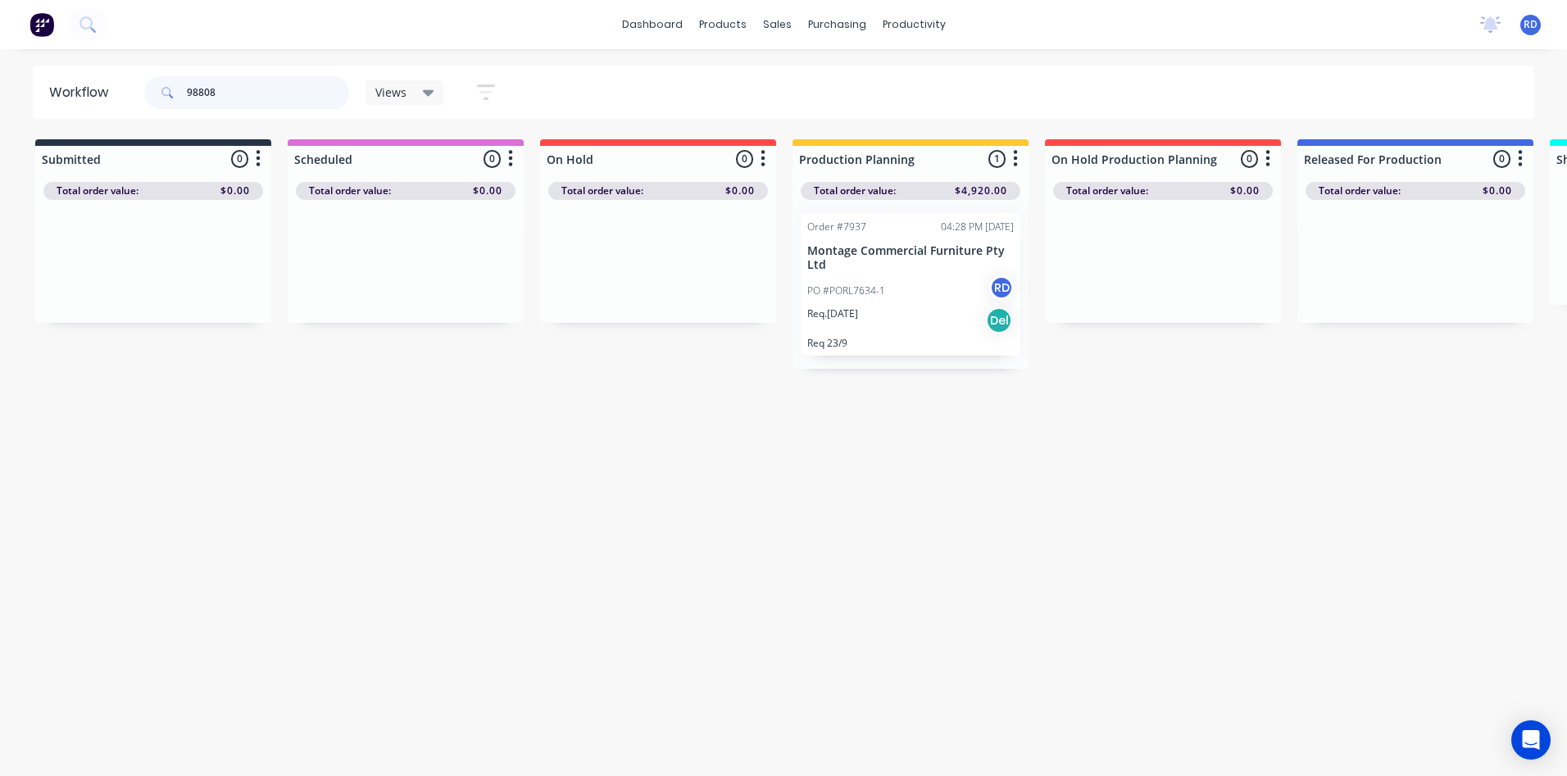
click at [210, 89] on input "98808" at bounding box center [268, 92] width 162 height 33
drag, startPoint x: 436, startPoint y: 282, endPoint x: 924, endPoint y: 284, distance: 488.4
click at [924, 284] on div "Submitted 0 Sort By Created date Required date Order number Customer name Most …" at bounding box center [1592, 244] width 3208 height 211
click at [912, 312] on div "Order #7965 07:45 PM [DATE] Work Society PO [STREET_ADDRESS] [DATE] Del Req 25/…" at bounding box center [910, 275] width 236 height 151
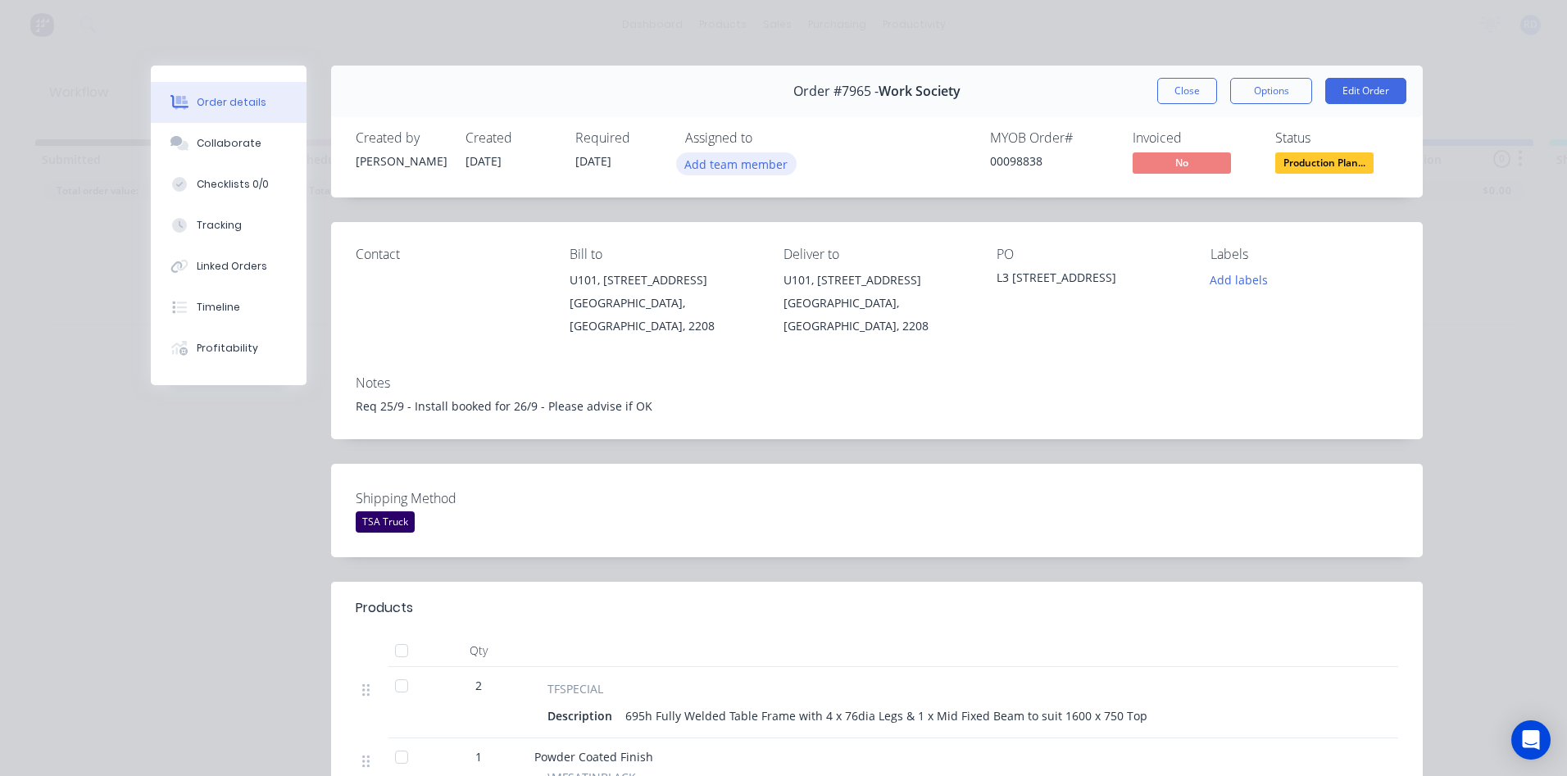
click at [708, 155] on button "Add team member" at bounding box center [736, 163] width 120 height 22
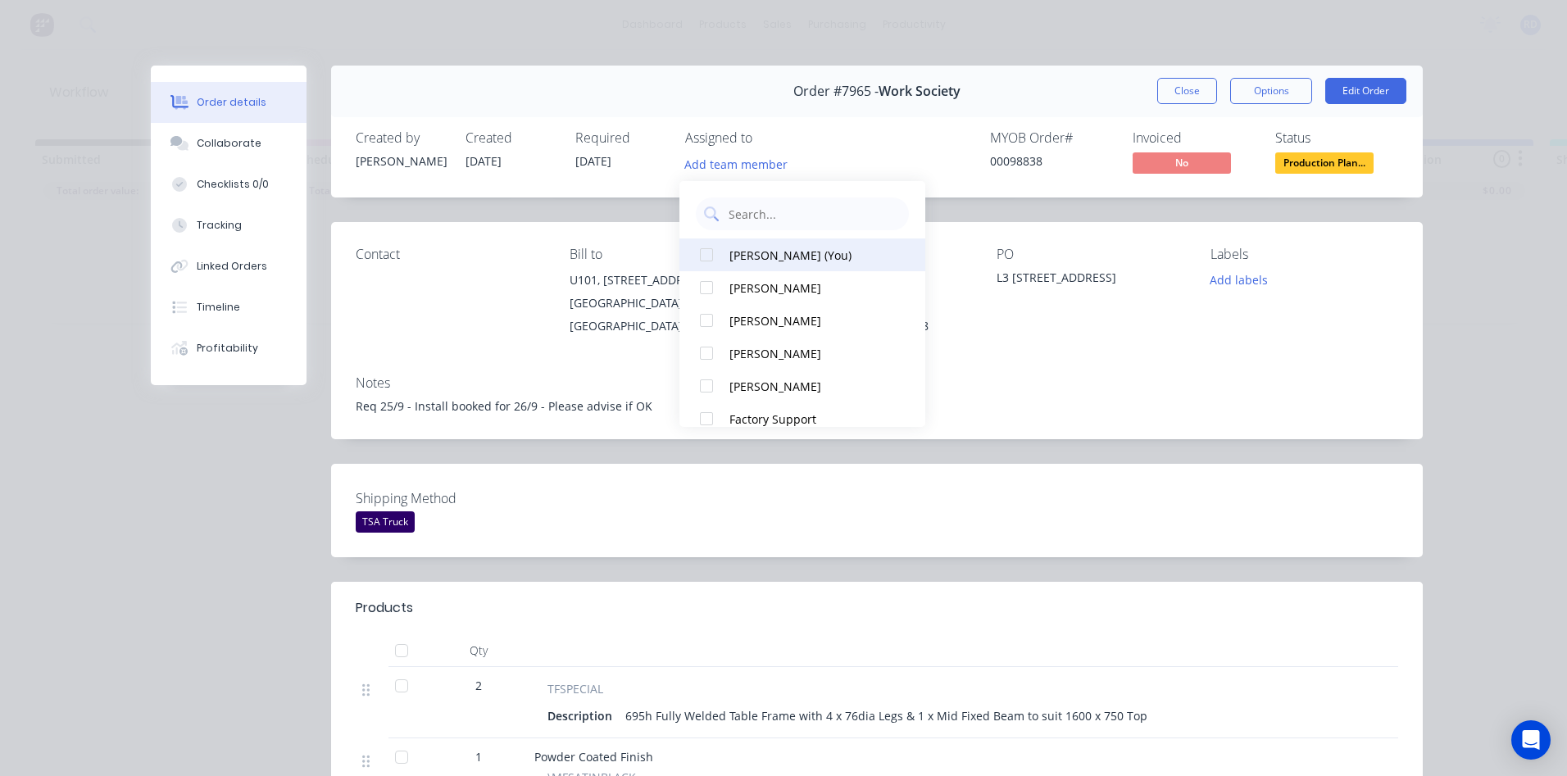
click at [723, 254] on button "[PERSON_NAME] (You)" at bounding box center [802, 254] width 246 height 33
click at [1136, 411] on div "Req 25/9 - Install booked for 26/9 - Please advise if OK" at bounding box center [877, 405] width 1042 height 17
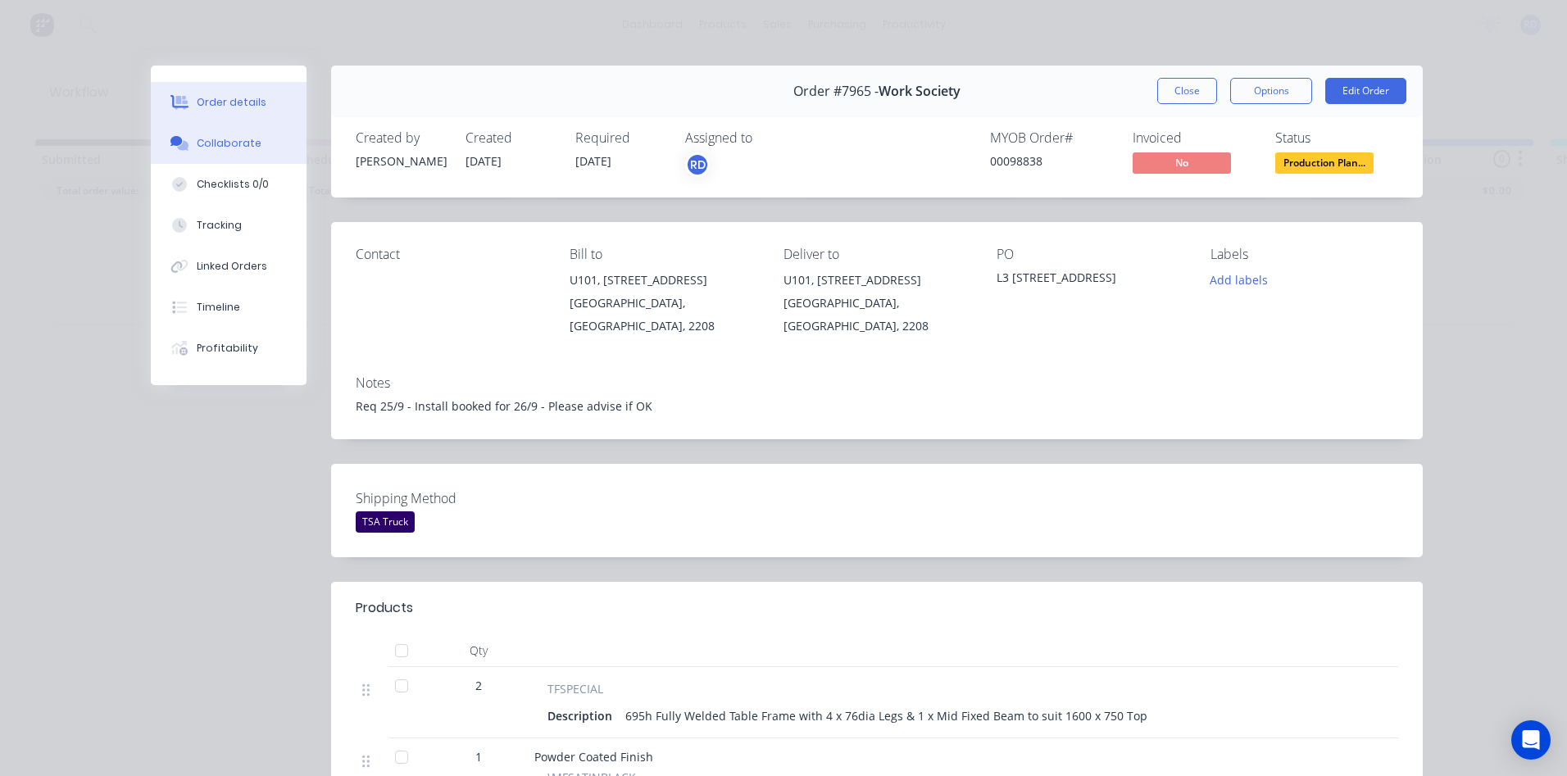
click at [232, 143] on div "Collaborate" at bounding box center [229, 143] width 65 height 15
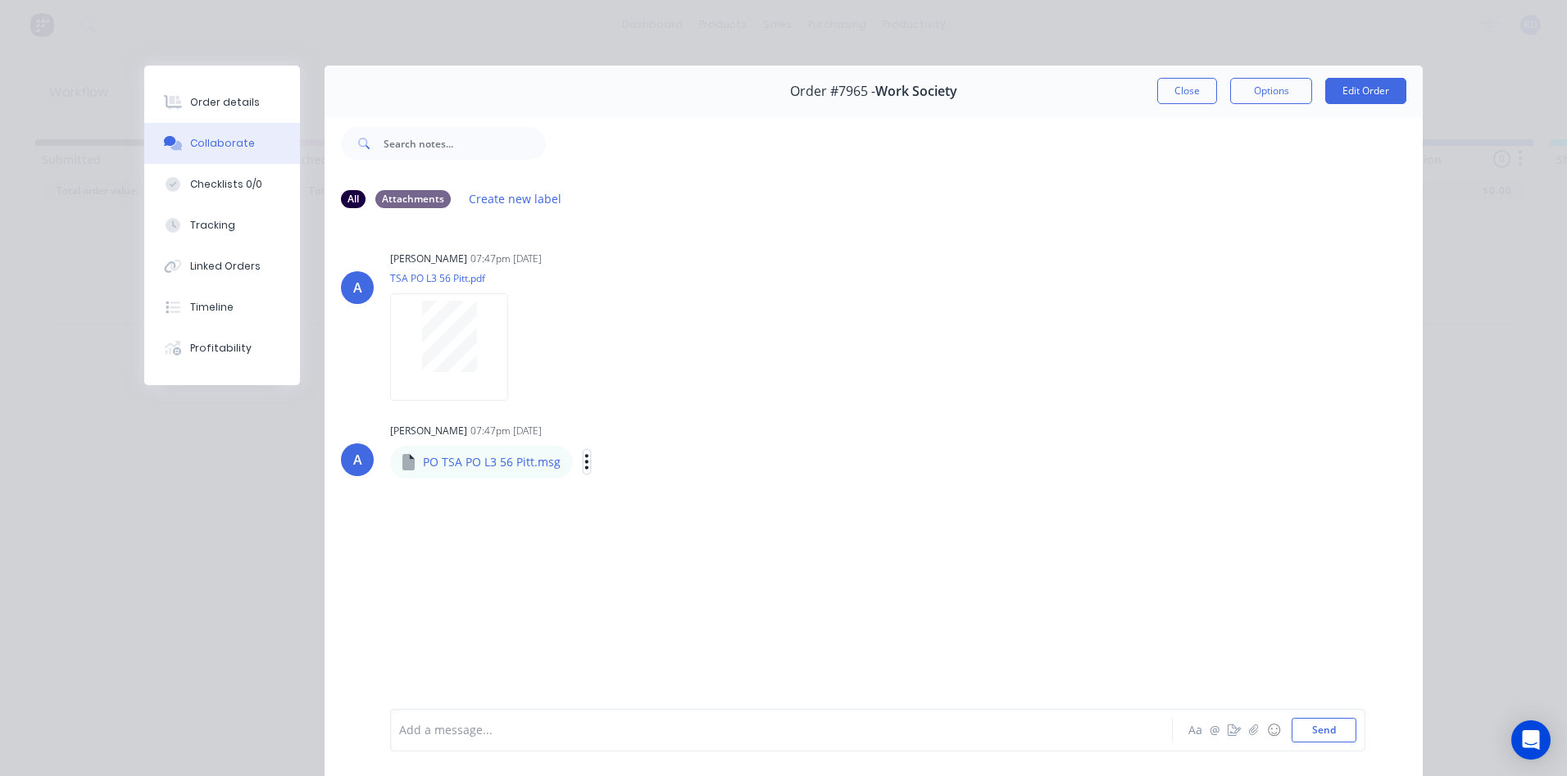
click at [584, 464] on icon "button" at bounding box center [586, 461] width 5 height 19
drag, startPoint x: 622, startPoint y: 502, endPoint x: 642, endPoint y: 498, distance: 20.9
click at [0, 0] on button "Download" at bounding box center [0, 0] width 0 height 0
drag, startPoint x: 983, startPoint y: 86, endPoint x: 966, endPoint y: 84, distance: 16.5
click at [982, 86] on div "Order #7965 - Work Society Close Options Edit Order" at bounding box center [874, 92] width 1098 height 52
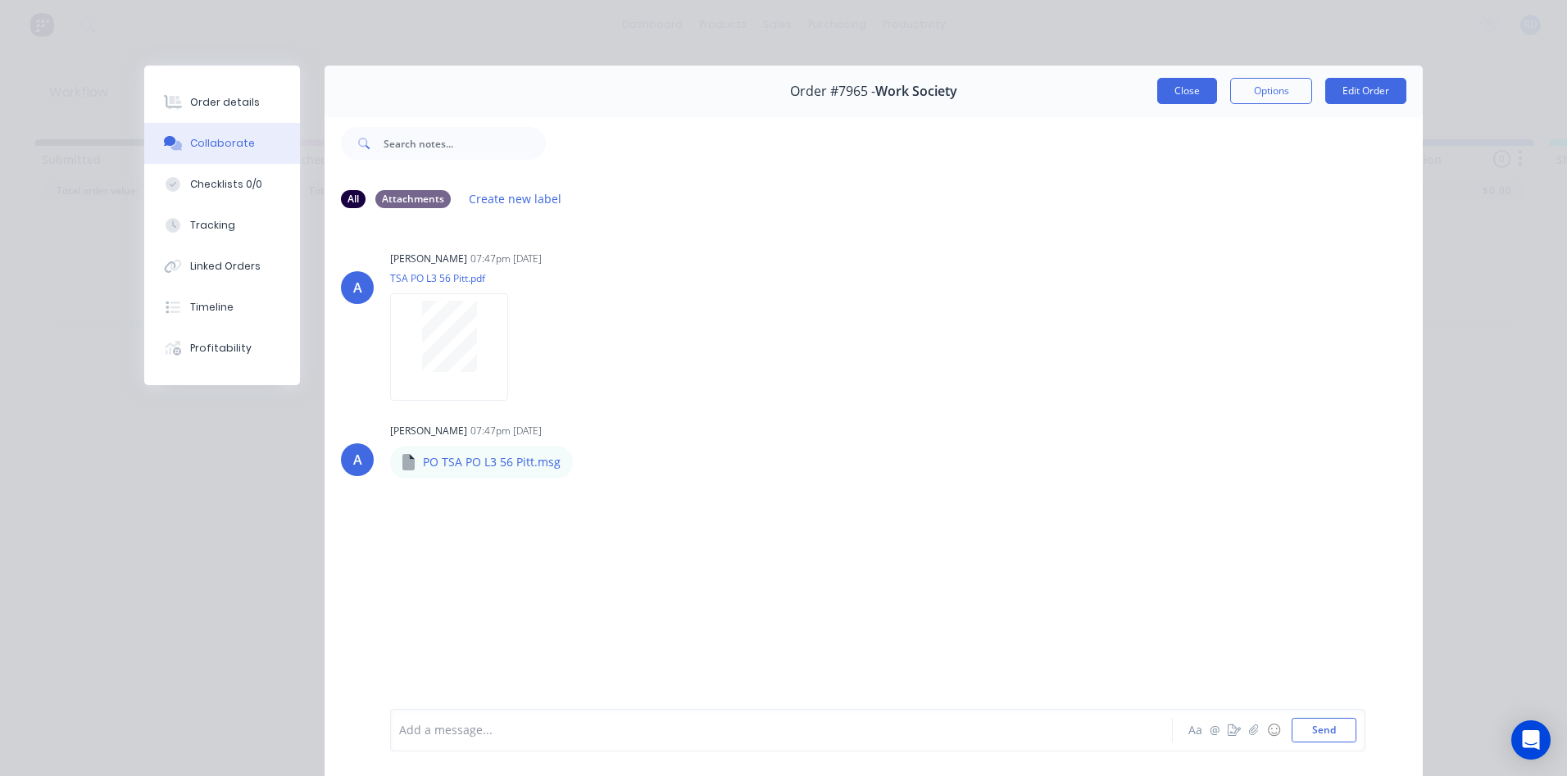
click at [1179, 95] on button "Close" at bounding box center [1187, 91] width 60 height 26
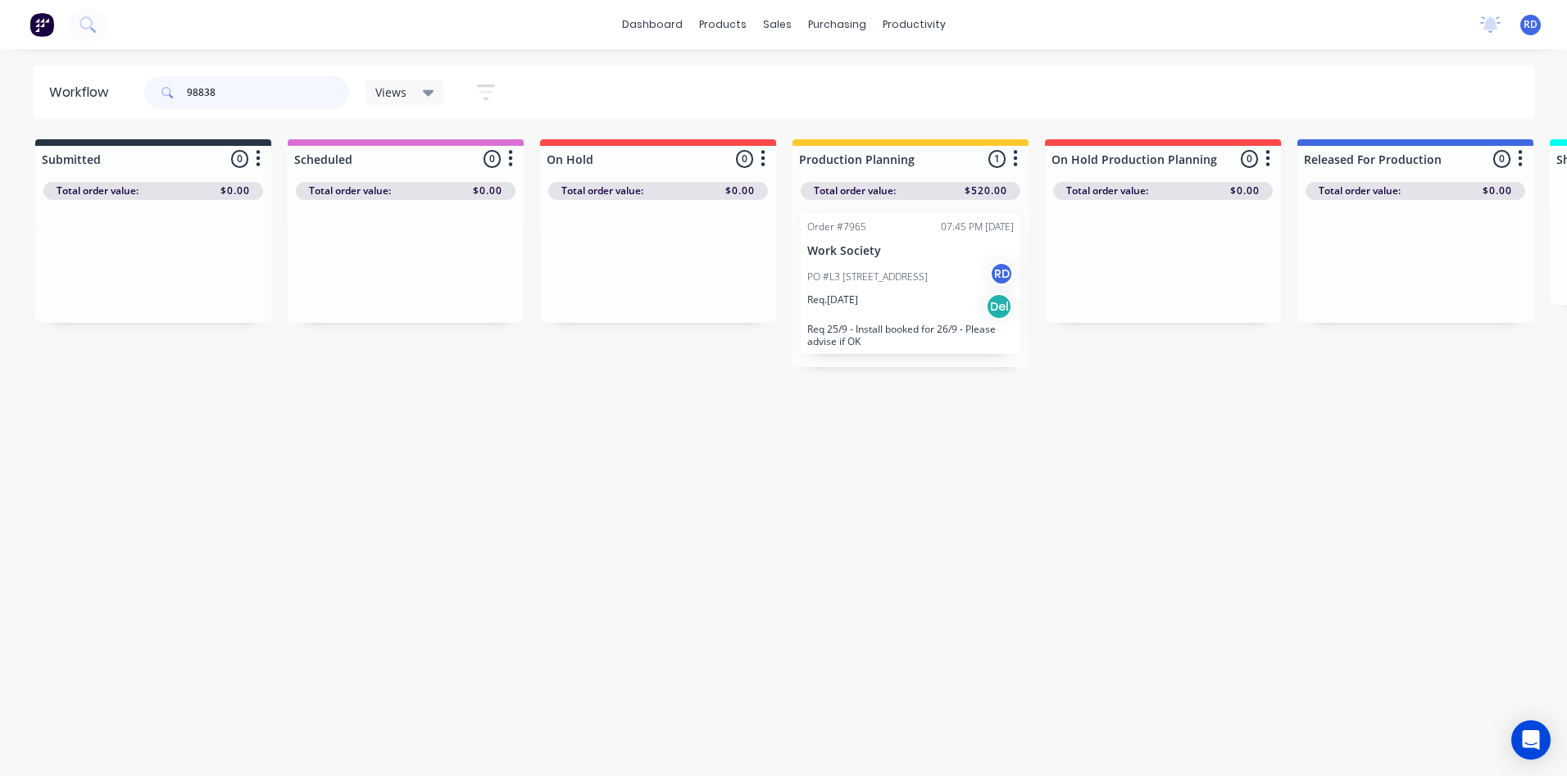
drag, startPoint x: 195, startPoint y: 93, endPoint x: 113, endPoint y: 94, distance: 82.0
click at [116, 94] on header "Workflow 98838 Views Save new view None (Default) edit Delivery edit Production…" at bounding box center [784, 92] width 1502 height 53
drag, startPoint x: 339, startPoint y: 245, endPoint x: 824, endPoint y: 237, distance: 485.2
click at [824, 237] on div "Submitted 0 Sort By Created date Required date Order number Customer name Most …" at bounding box center [1592, 238] width 3208 height 199
click at [842, 275] on p "PO #A0155-4 NSW Ports" at bounding box center [862, 268] width 111 height 15
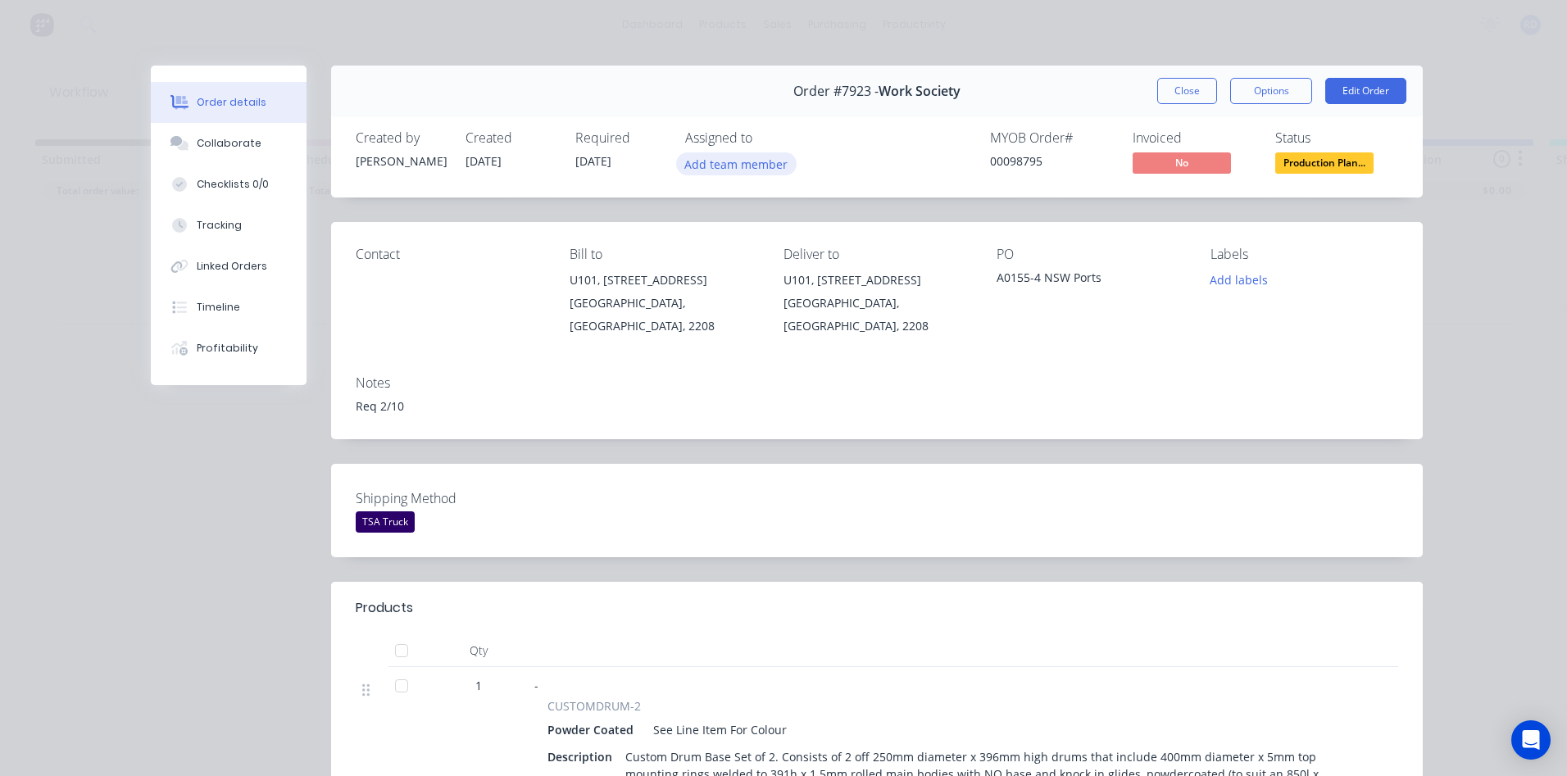
click at [730, 155] on button "Add team member" at bounding box center [736, 163] width 120 height 22
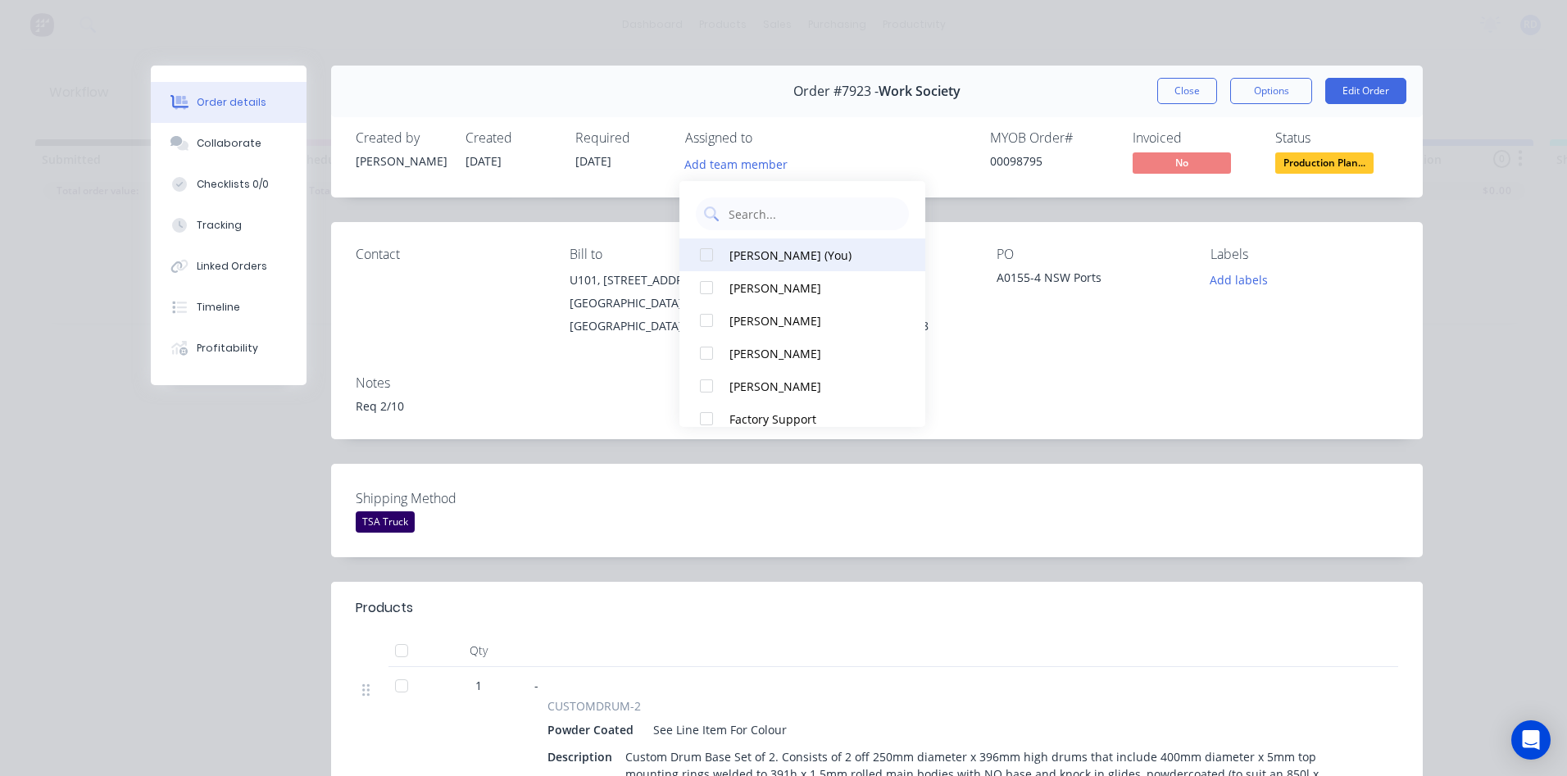
click at [740, 256] on div "[PERSON_NAME] (You)" at bounding box center [811, 255] width 164 height 17
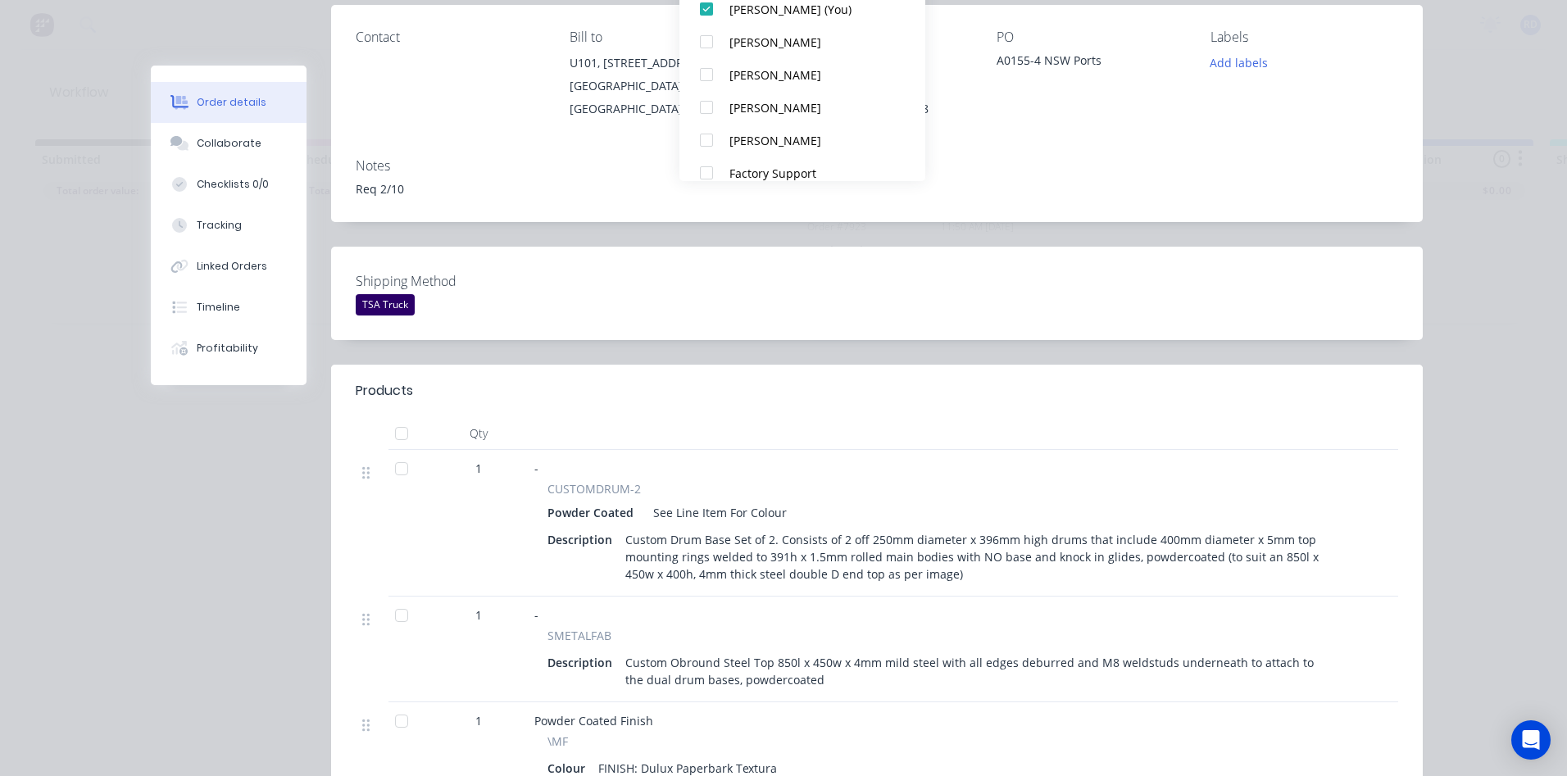
scroll to position [246, 0]
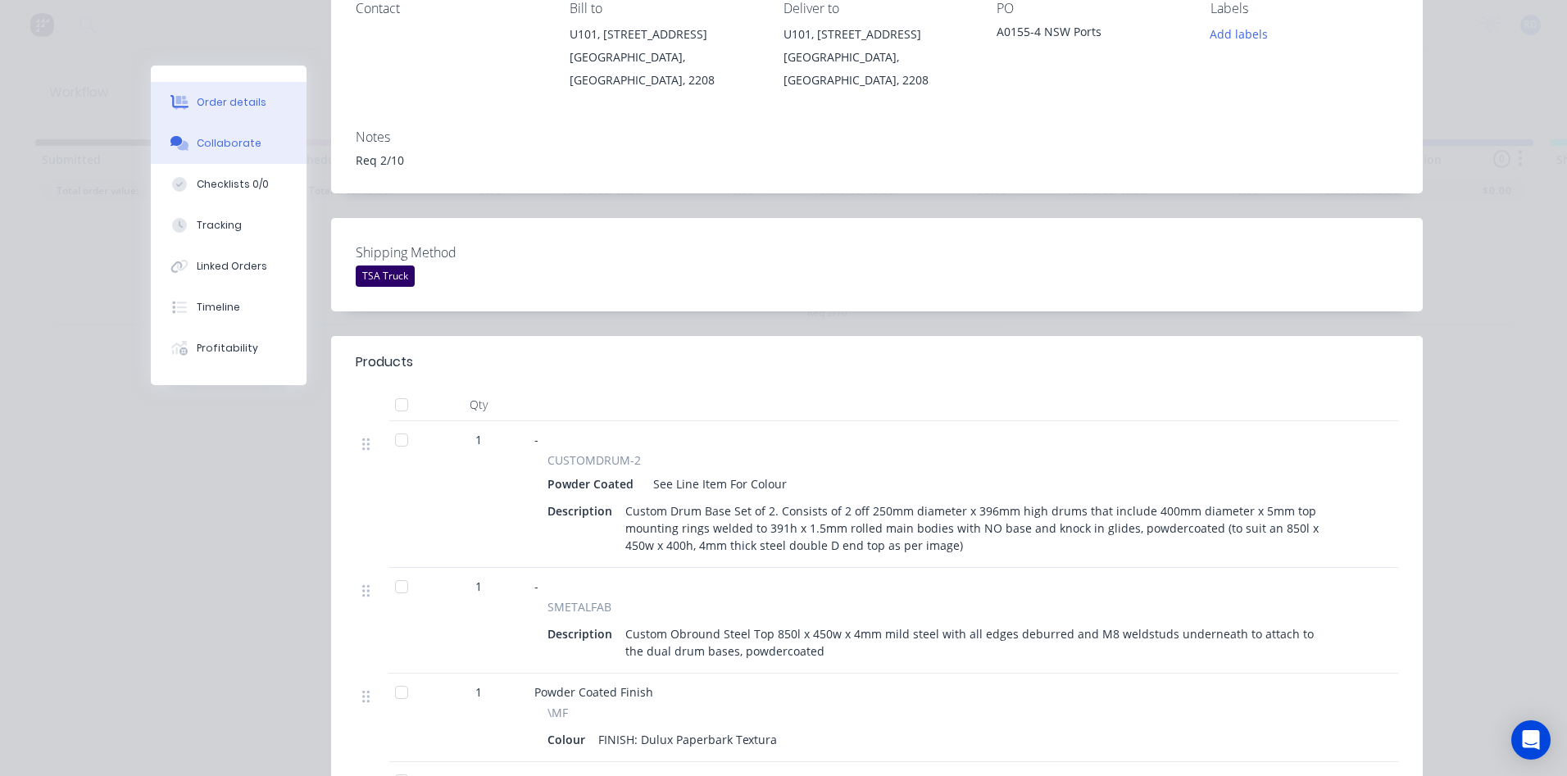
click at [234, 148] on div "Collaborate" at bounding box center [229, 143] width 65 height 15
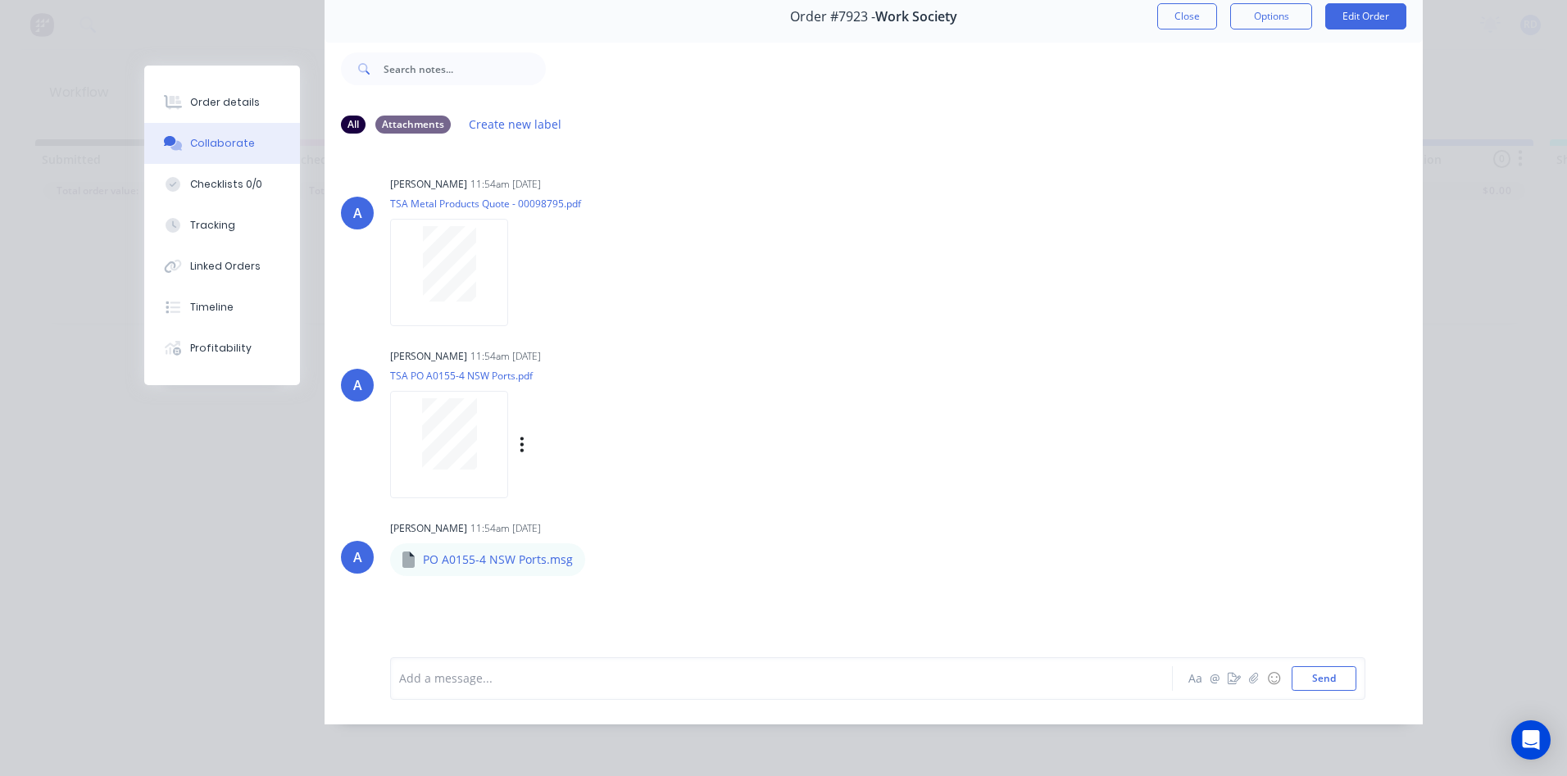
scroll to position [87, 0]
click at [597, 550] on icon "button" at bounding box center [599, 559] width 5 height 19
click at [647, 588] on button "Download" at bounding box center [707, 602] width 184 height 37
click at [1493, 334] on div "Order details Collaborate Checklists 0/0 Tracking Linked Orders Timeline Profit…" at bounding box center [783, 388] width 1567 height 776
click at [1190, 8] on button "Close" at bounding box center [1187, 16] width 60 height 26
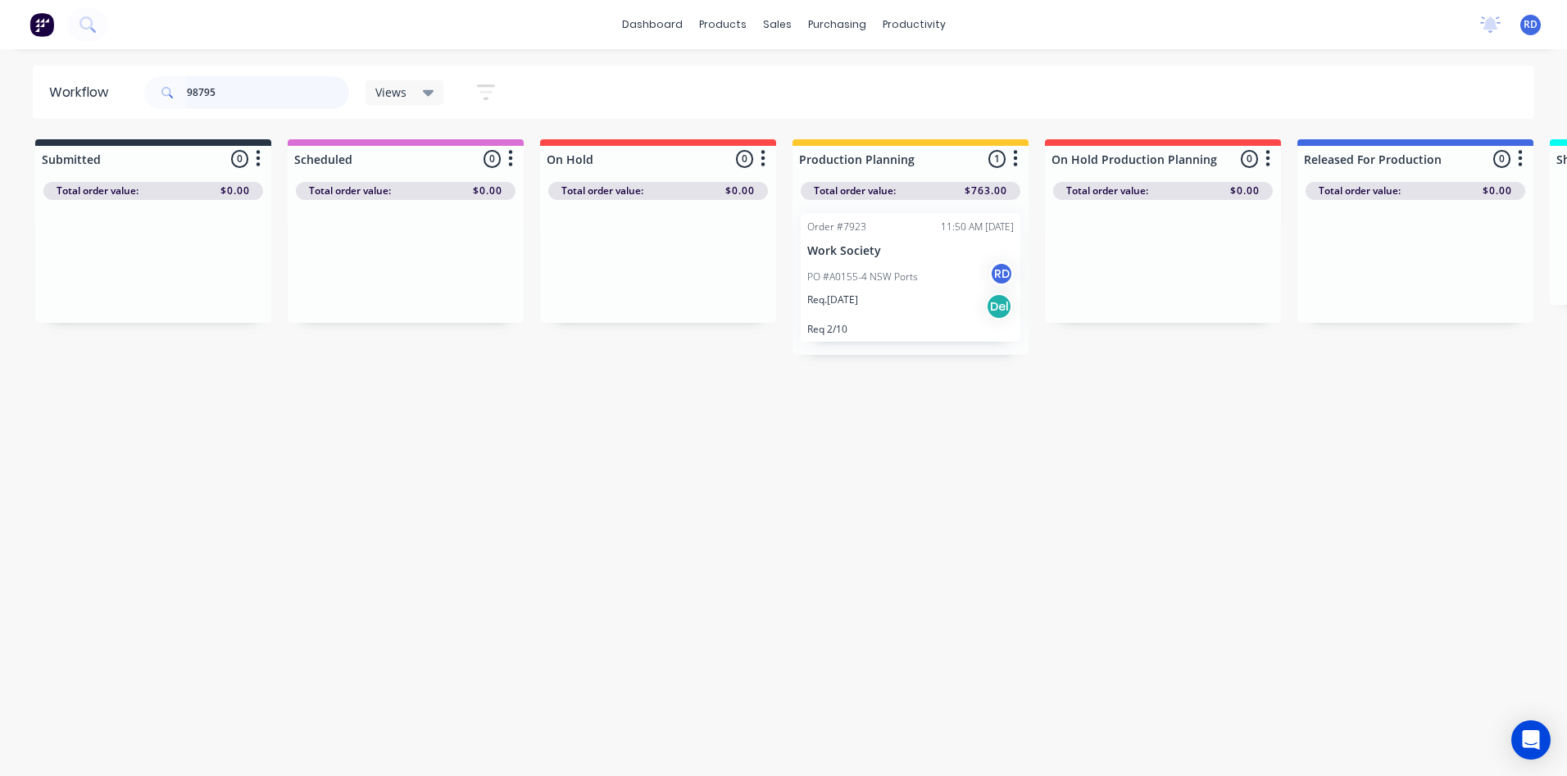
drag, startPoint x: 251, startPoint y: 92, endPoint x: 68, endPoint y: 96, distance: 182.8
click at [69, 98] on header "Workflow 98795 Views Save new view None (Default) edit Delivery edit Production…" at bounding box center [784, 92] width 1502 height 53
type input "98806"
drag, startPoint x: 401, startPoint y: 269, endPoint x: 891, endPoint y: 266, distance: 490.1
click at [891, 266] on div "Submitted 0 Sort By Created date Required date Order number Customer name Most …" at bounding box center [1592, 238] width 3208 height 199
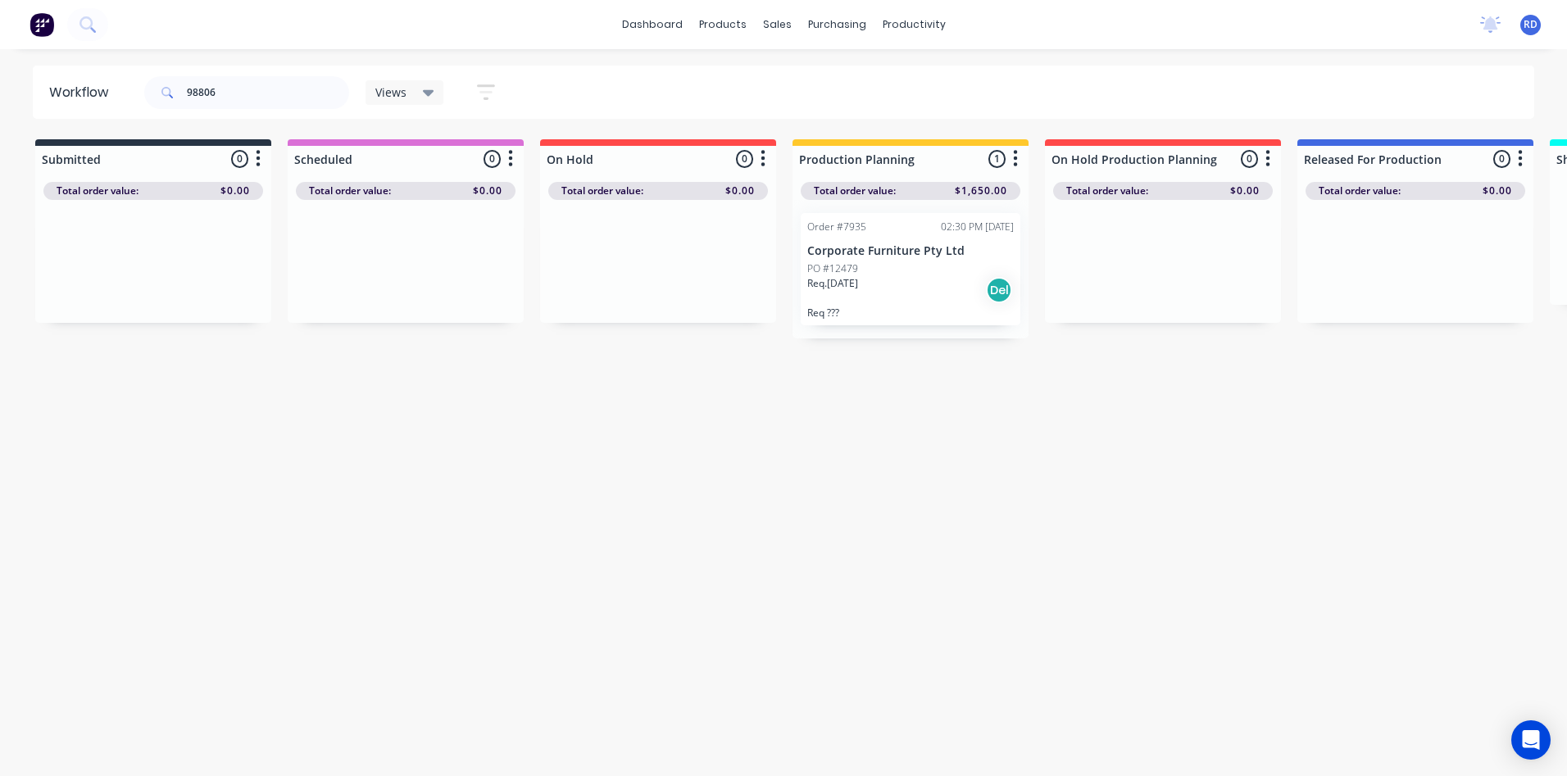
click at [888, 276] on div "Req. [DATE] Del" at bounding box center [910, 290] width 207 height 28
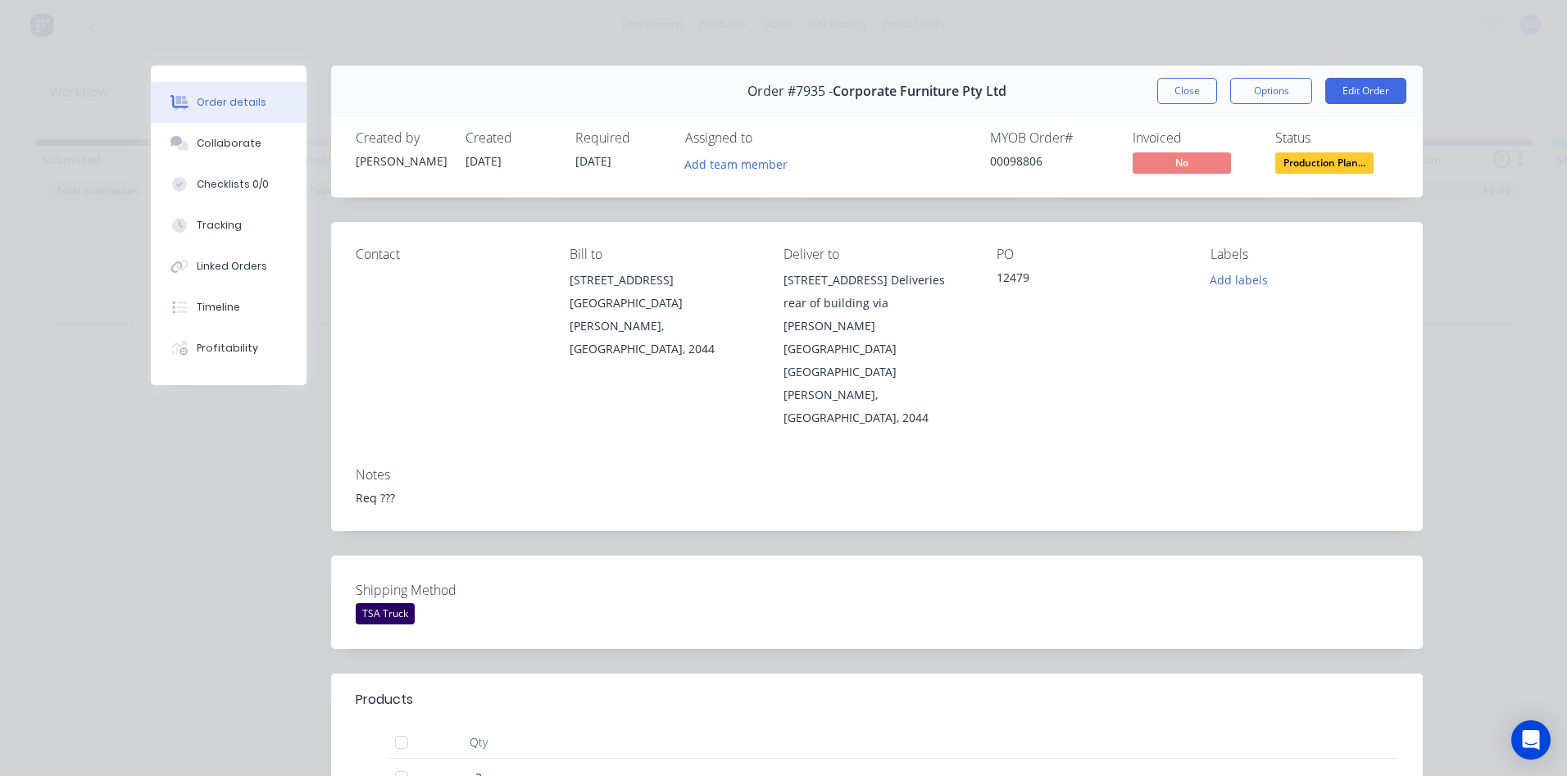
click at [751, 175] on div "Add team member" at bounding box center [767, 164] width 164 height 25
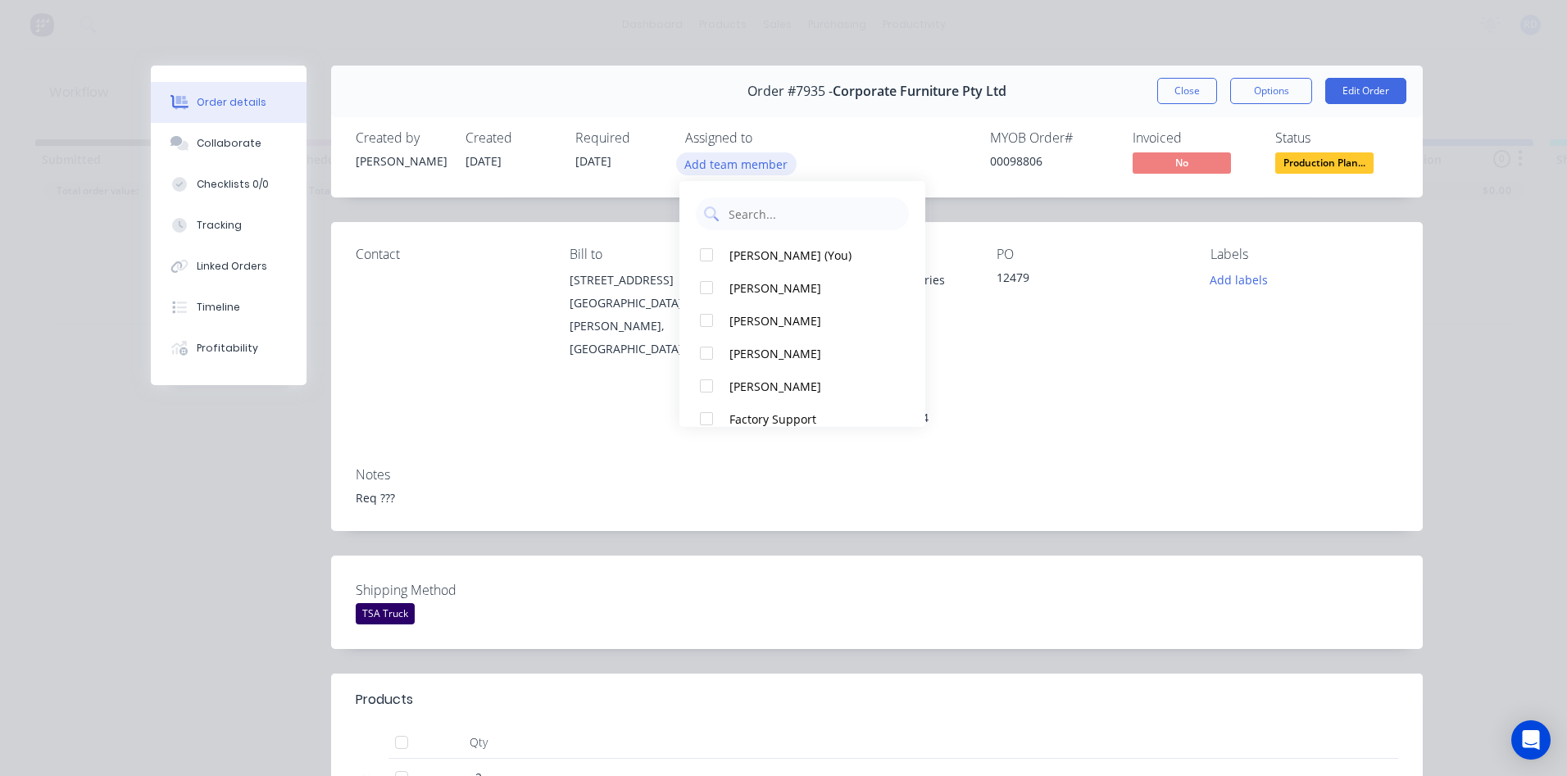
click at [747, 171] on button "Add team member" at bounding box center [736, 163] width 120 height 22
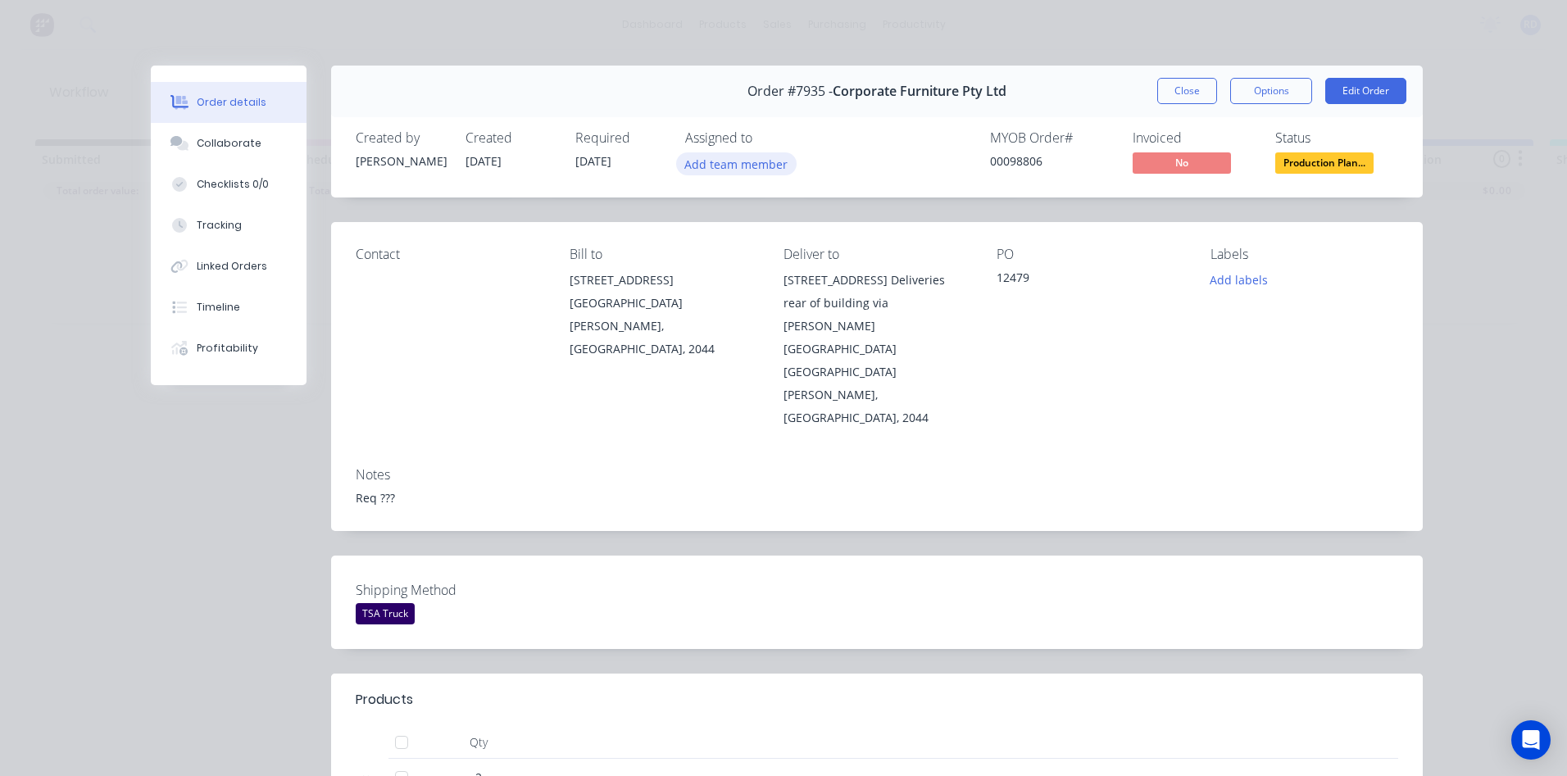
click at [745, 168] on button "Add team member" at bounding box center [736, 163] width 120 height 22
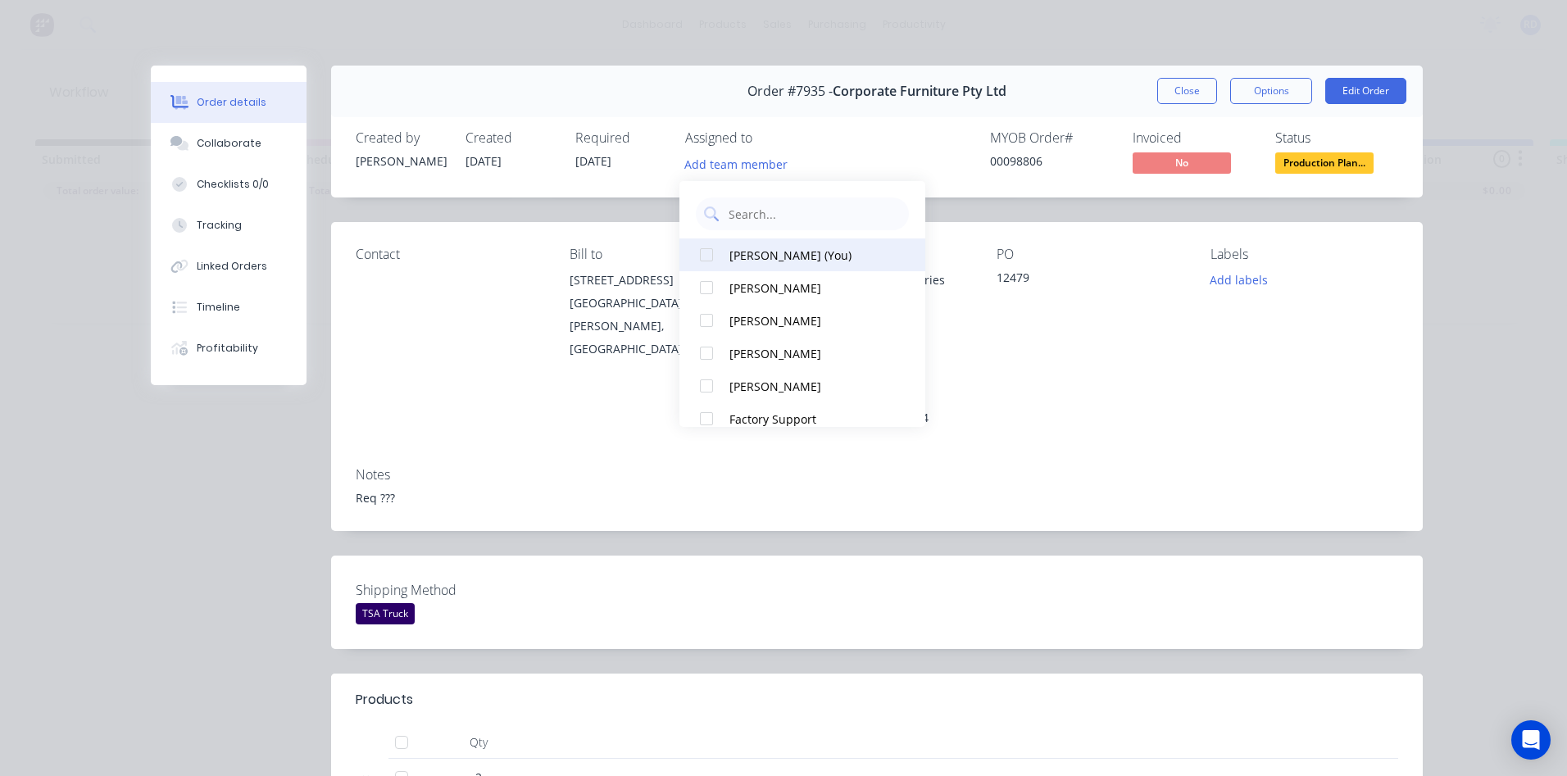
click at [762, 256] on div "[PERSON_NAME] (You)" at bounding box center [811, 255] width 164 height 17
click at [992, 454] on div "Notes Req ???" at bounding box center [877, 492] width 1092 height 77
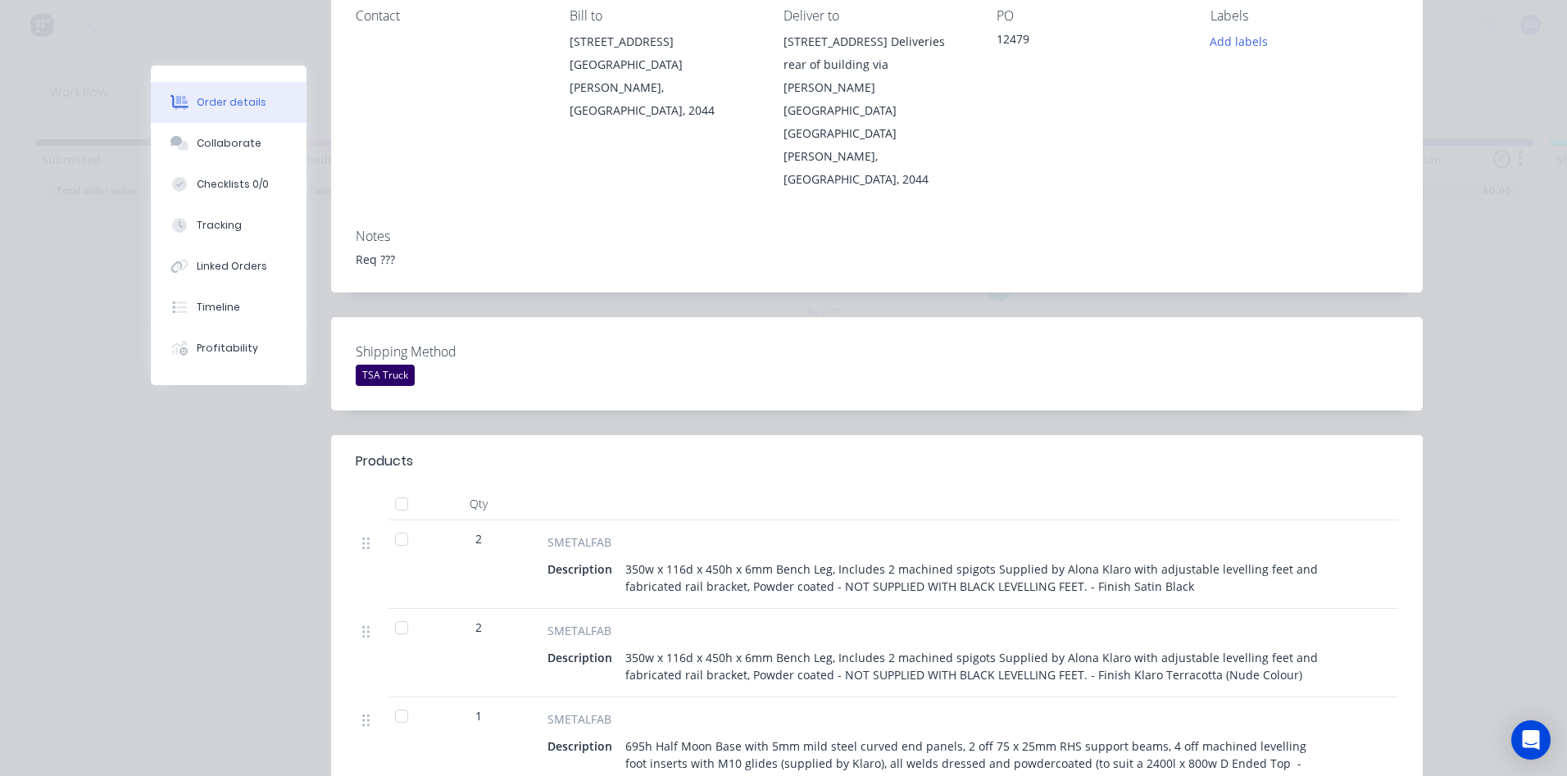
scroll to position [246, 0]
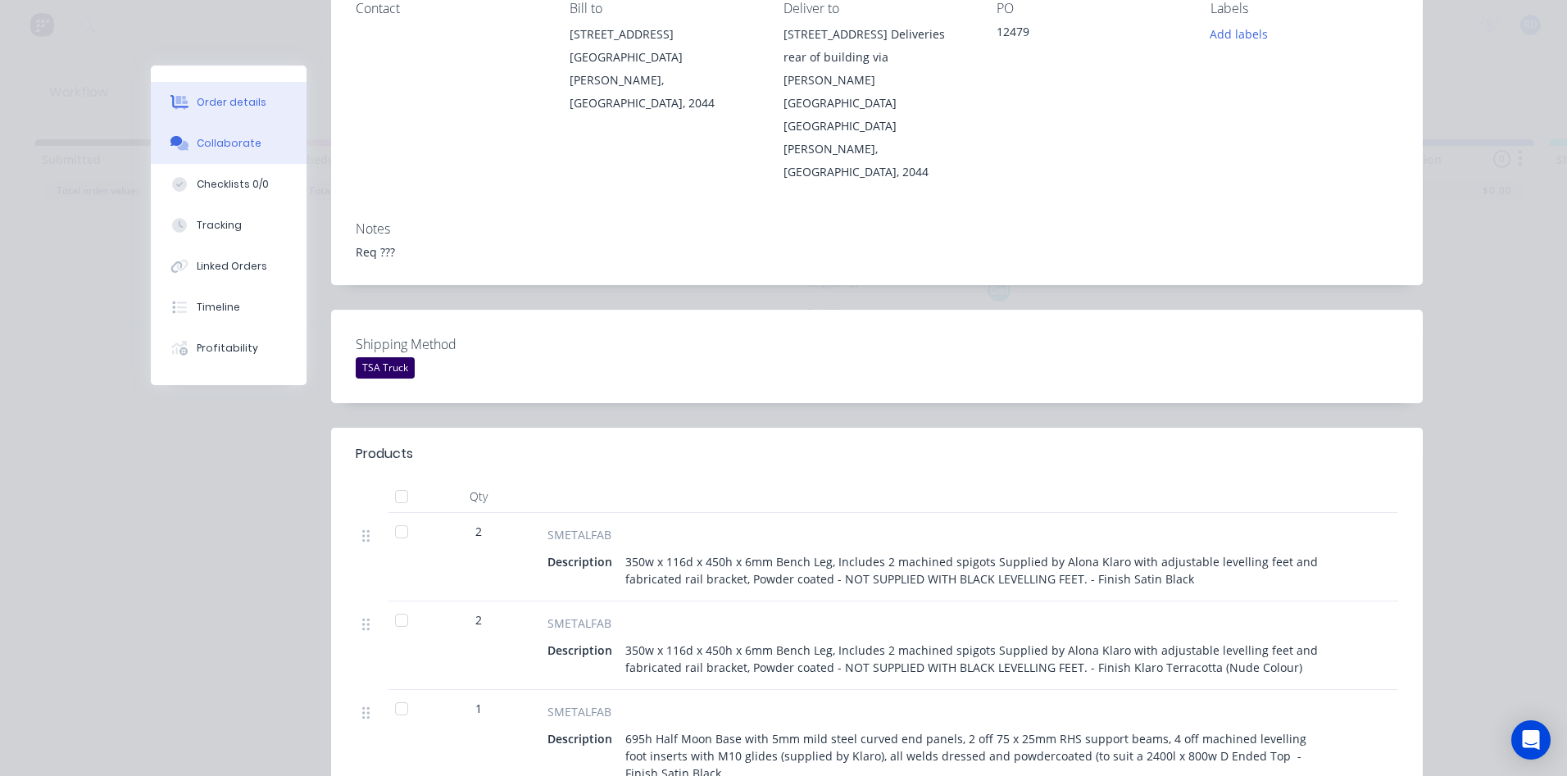
click at [221, 148] on div "Collaborate" at bounding box center [229, 143] width 65 height 15
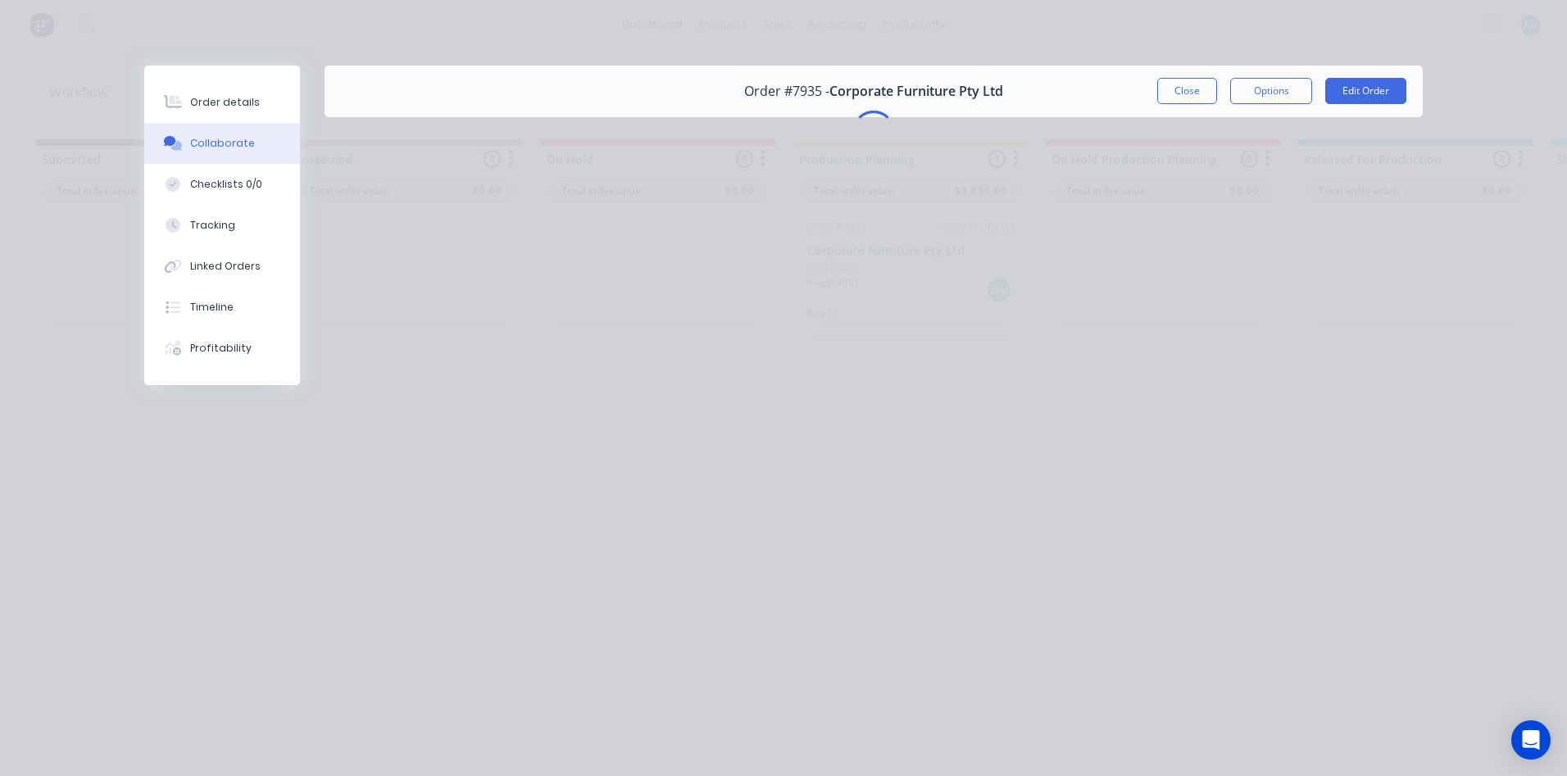
scroll to position [0, 0]
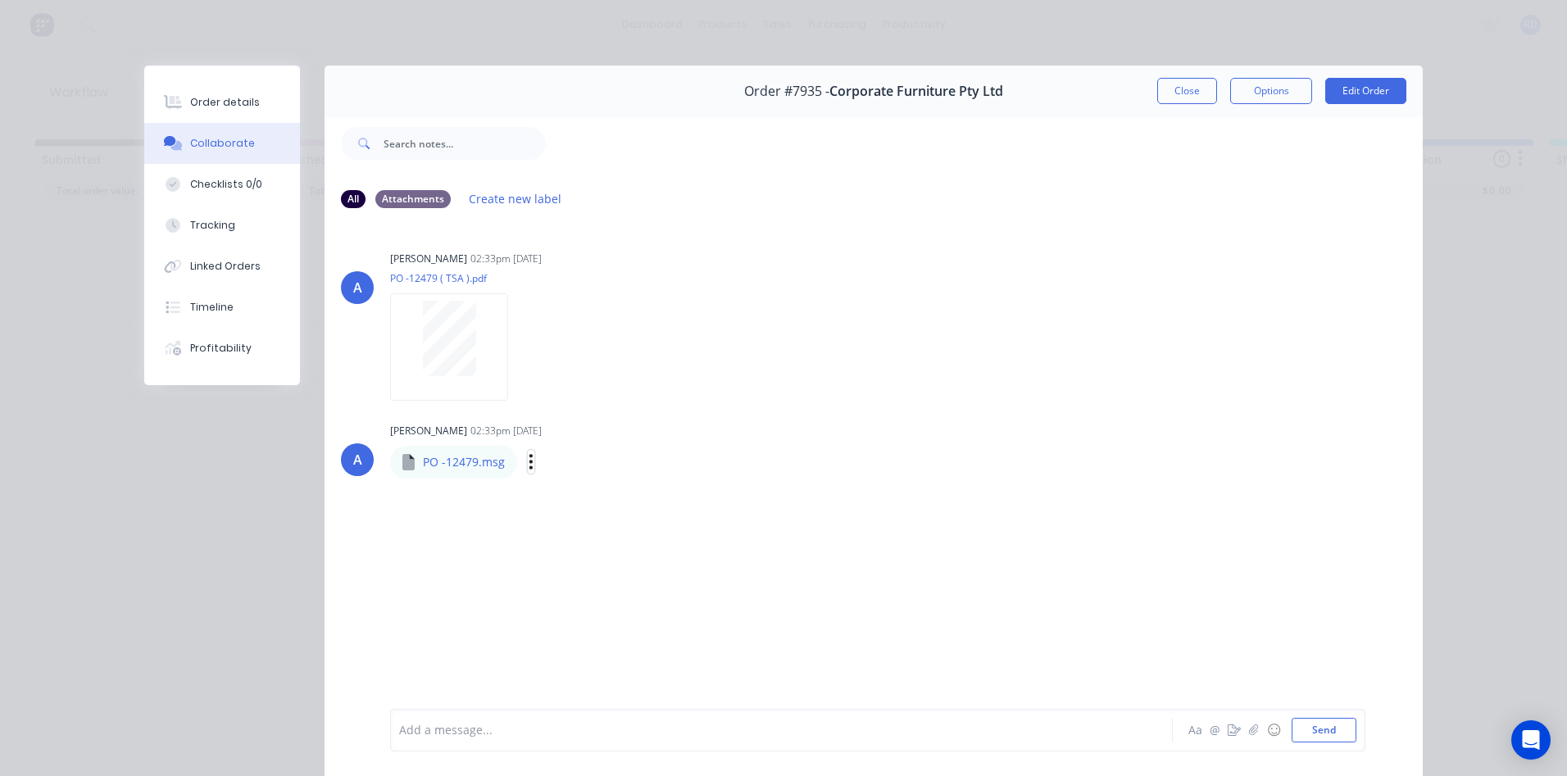
click at [529, 467] on icon "button" at bounding box center [531, 461] width 5 height 19
click at [512, 466] on div "PO -12479.msg Labels Download" at bounding box center [545, 462] width 310 height 34
click at [528, 466] on button "button" at bounding box center [531, 462] width 7 height 24
click at [570, 505] on button "Download" at bounding box center [639, 505] width 184 height 37
